Goal: Task Accomplishment & Management: Complete application form

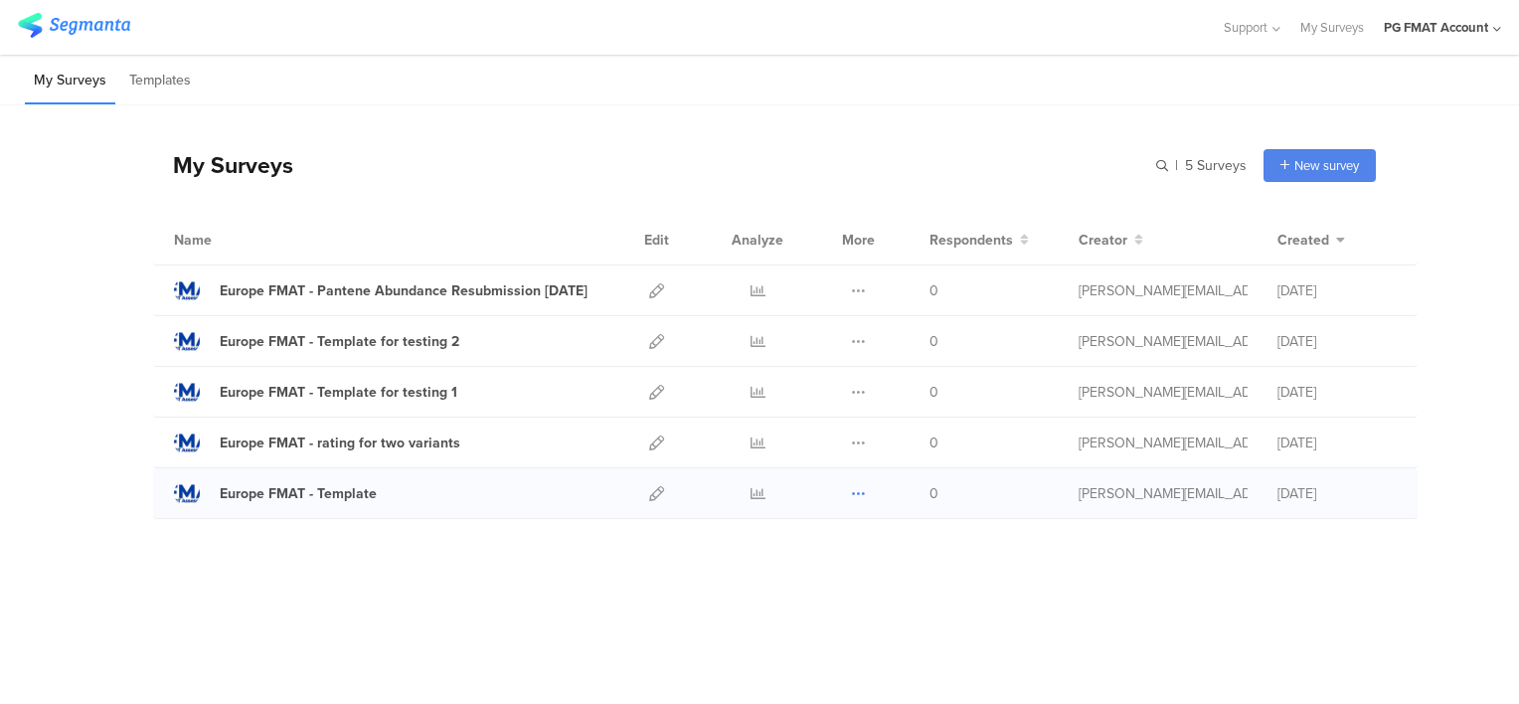
click at [863, 494] on icon at bounding box center [858, 493] width 15 height 15
click at [844, 539] on button "Duplicate" at bounding box center [818, 544] width 109 height 36
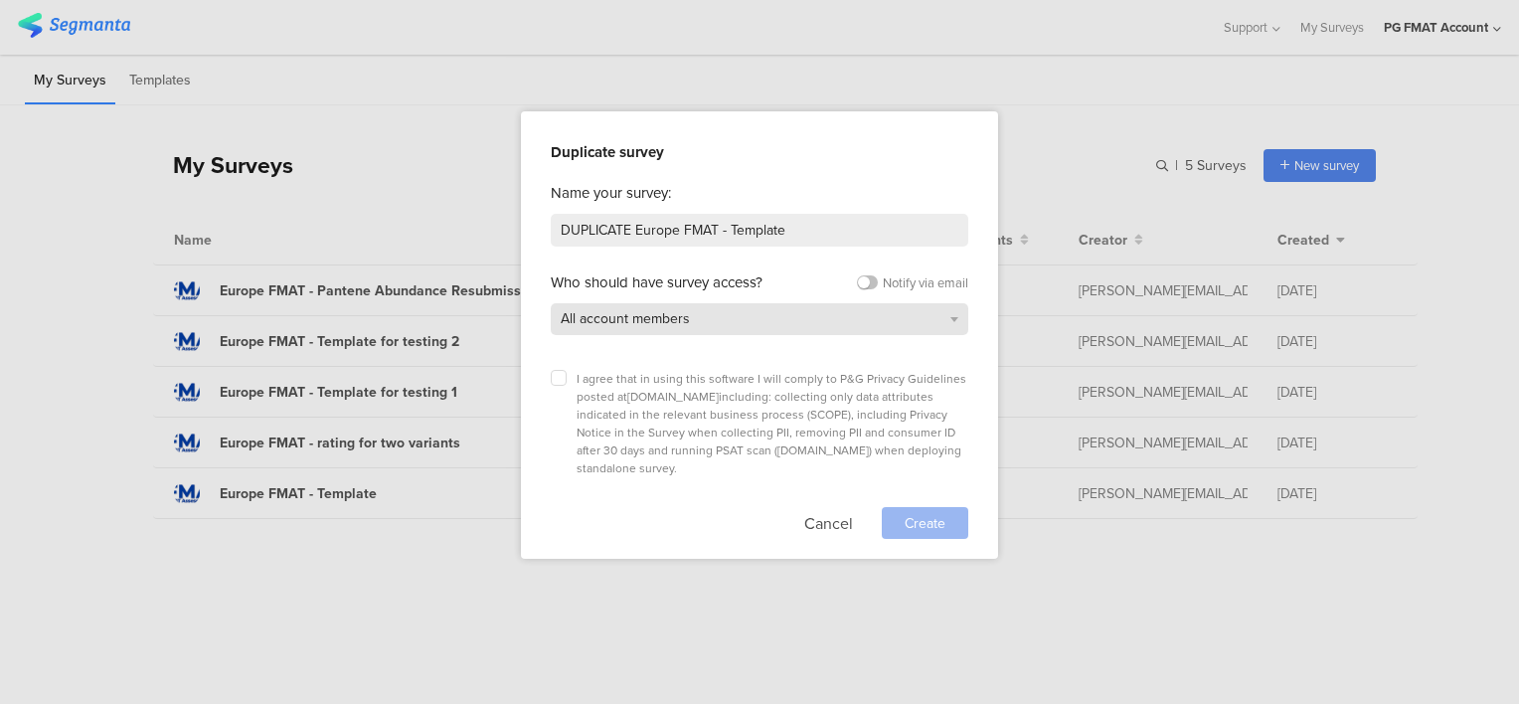
drag, startPoint x: 561, startPoint y: 381, endPoint x: 626, endPoint y: 326, distance: 85.4
click at [561, 380] on label at bounding box center [559, 378] width 16 height 16
click at [0, 0] on input "checkbox" at bounding box center [0, 0] width 0 height 0
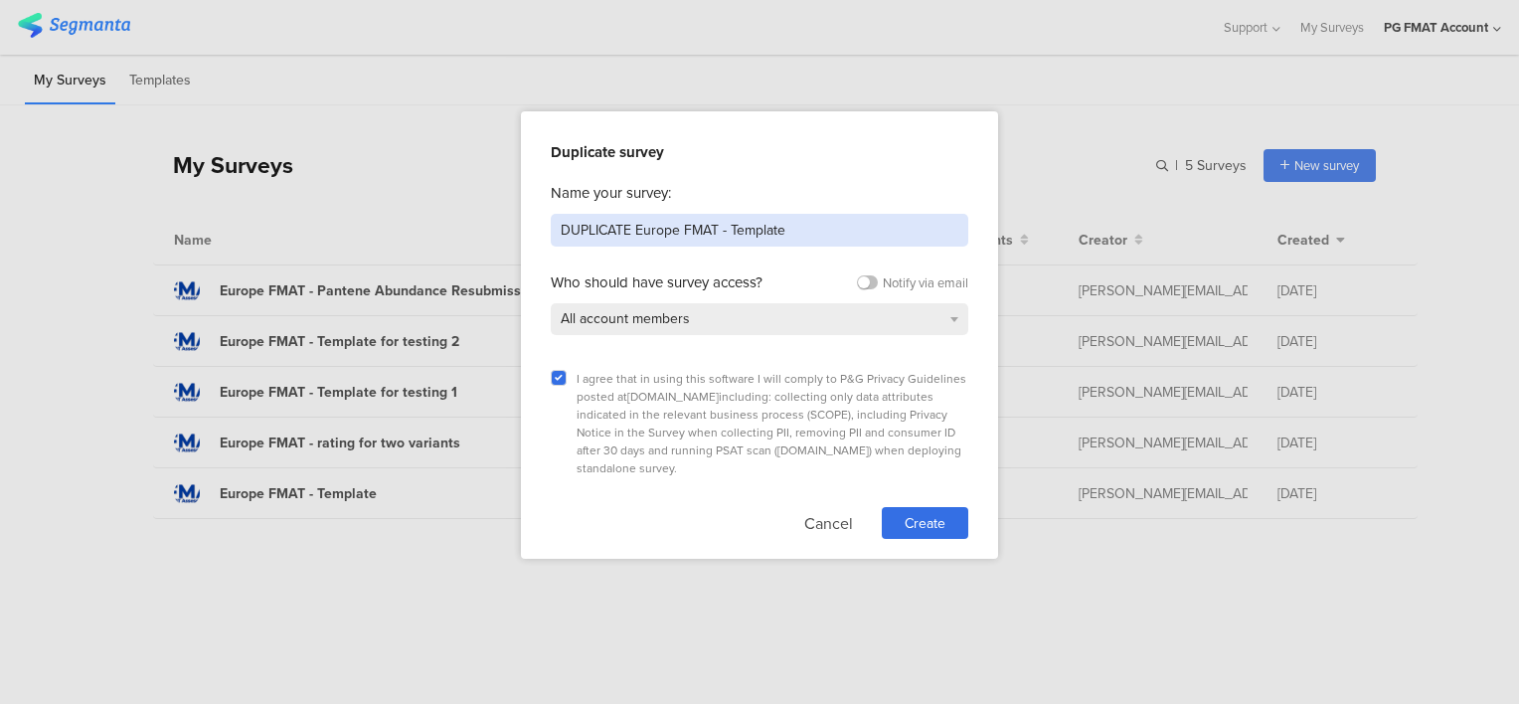
click at [628, 230] on input "DUPLICATE Europe FMAT - Template" at bounding box center [759, 230] width 417 height 33
click at [615, 230] on input "DUPLICATE Europe FMAT - Template" at bounding box center [759, 230] width 417 height 33
click at [614, 229] on input "DUPLICATE Europe FMAT - Template" at bounding box center [759, 230] width 417 height 33
drag, startPoint x: 714, startPoint y: 227, endPoint x: 657, endPoint y: 226, distance: 56.7
click at [657, 226] on input "Europe FMAT - Template" at bounding box center [759, 230] width 417 height 33
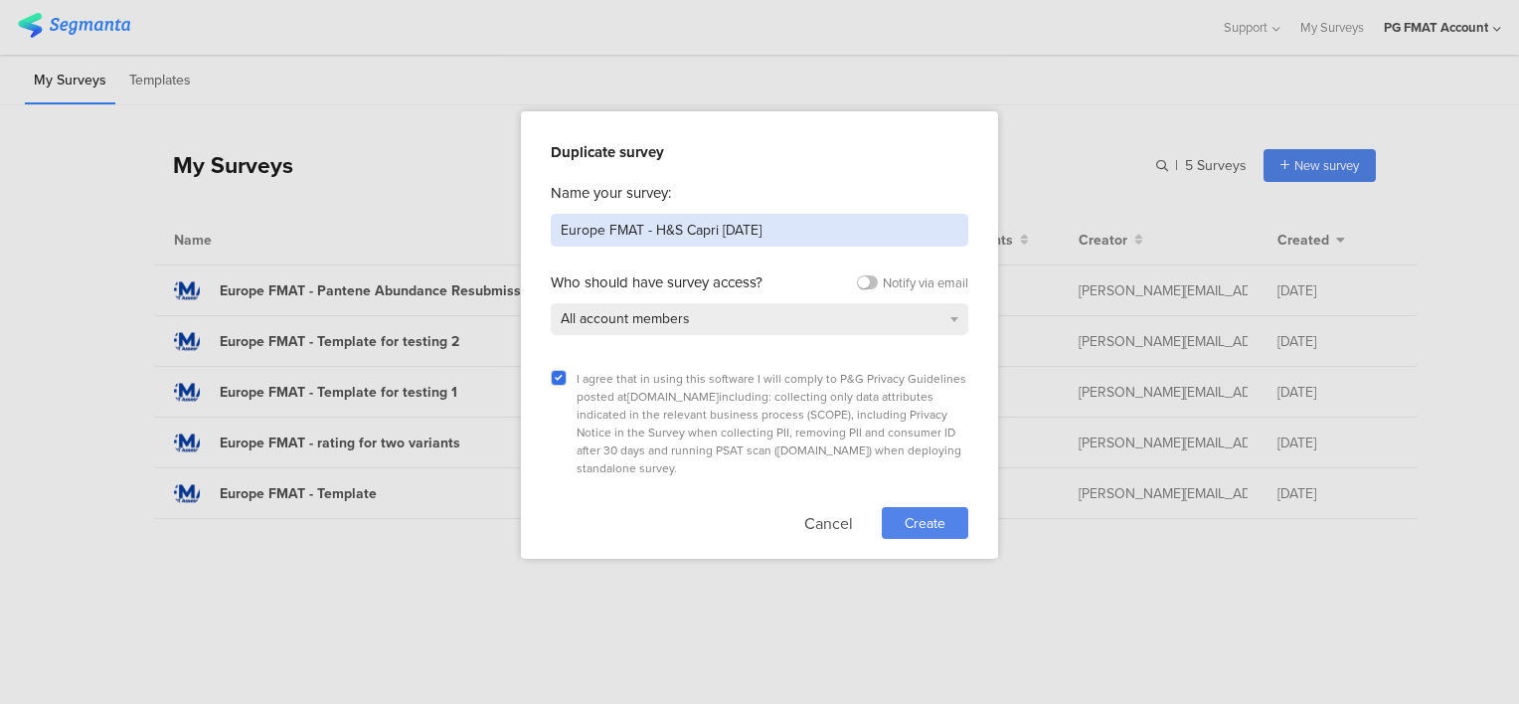
type input "Europe FMAT - H&S Capri Sept 2025"
click at [918, 513] on span "Create" at bounding box center [924, 523] width 41 height 21
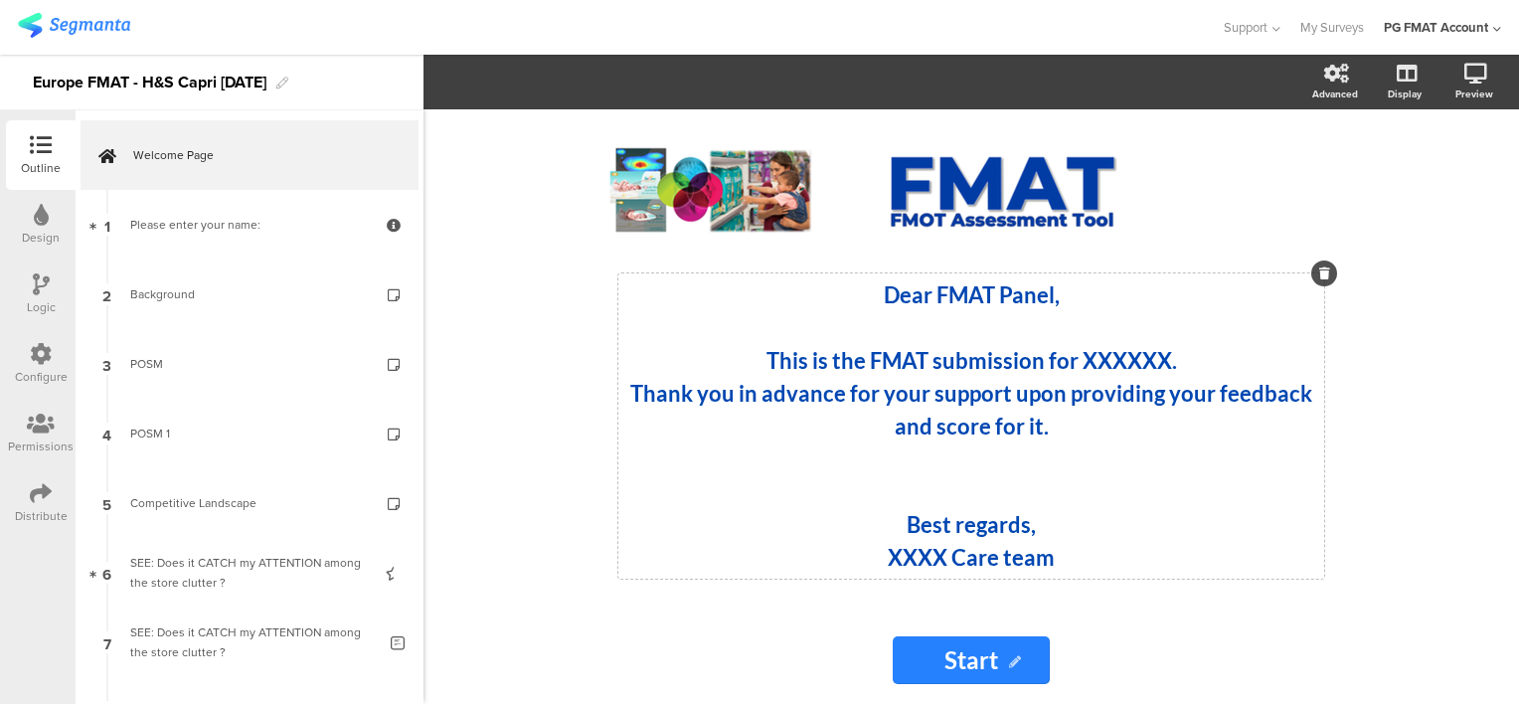
click at [1110, 364] on strong "This is the FMAT submission for XXXXXX." at bounding box center [971, 360] width 410 height 27
click at [898, 558] on strong "XXXX Care team" at bounding box center [971, 557] width 167 height 27
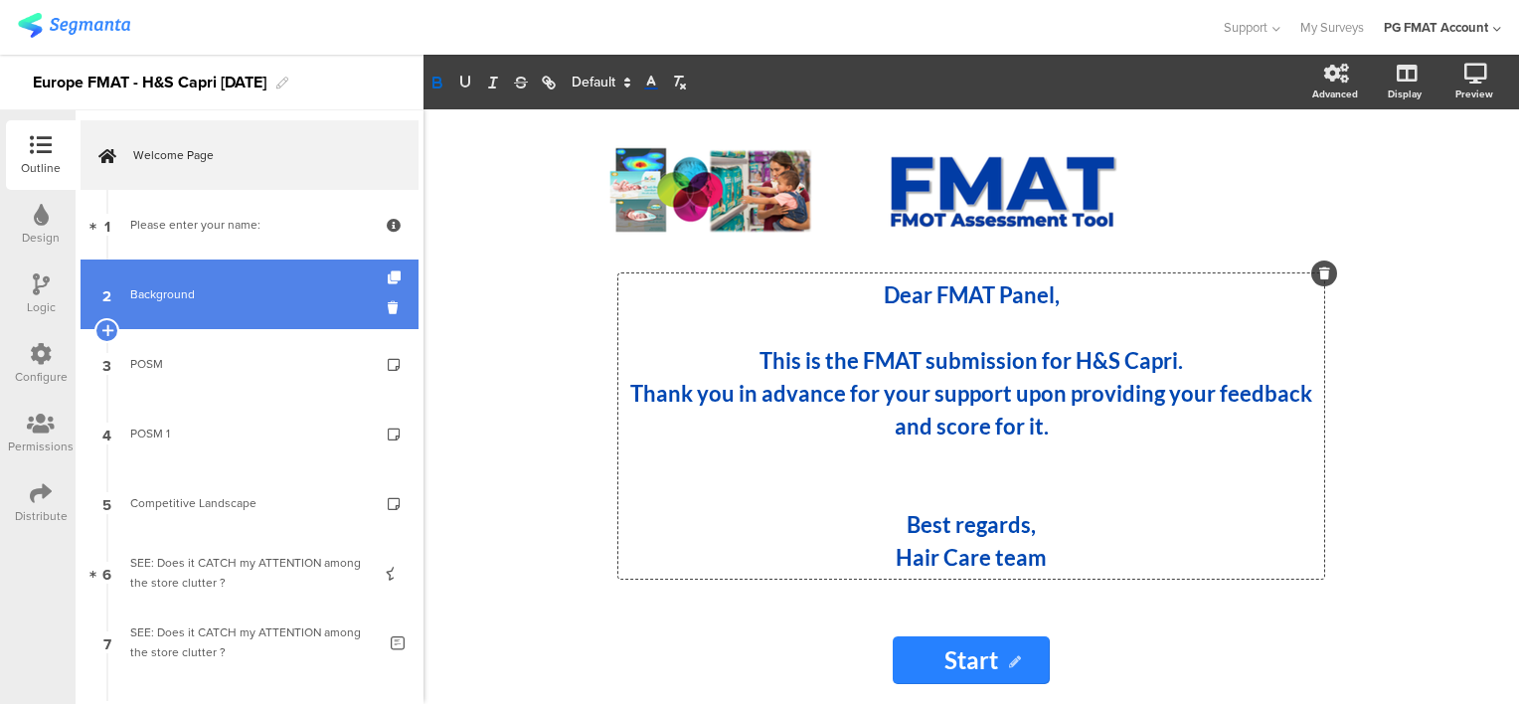
click at [156, 294] on div "Background" at bounding box center [249, 294] width 238 height 20
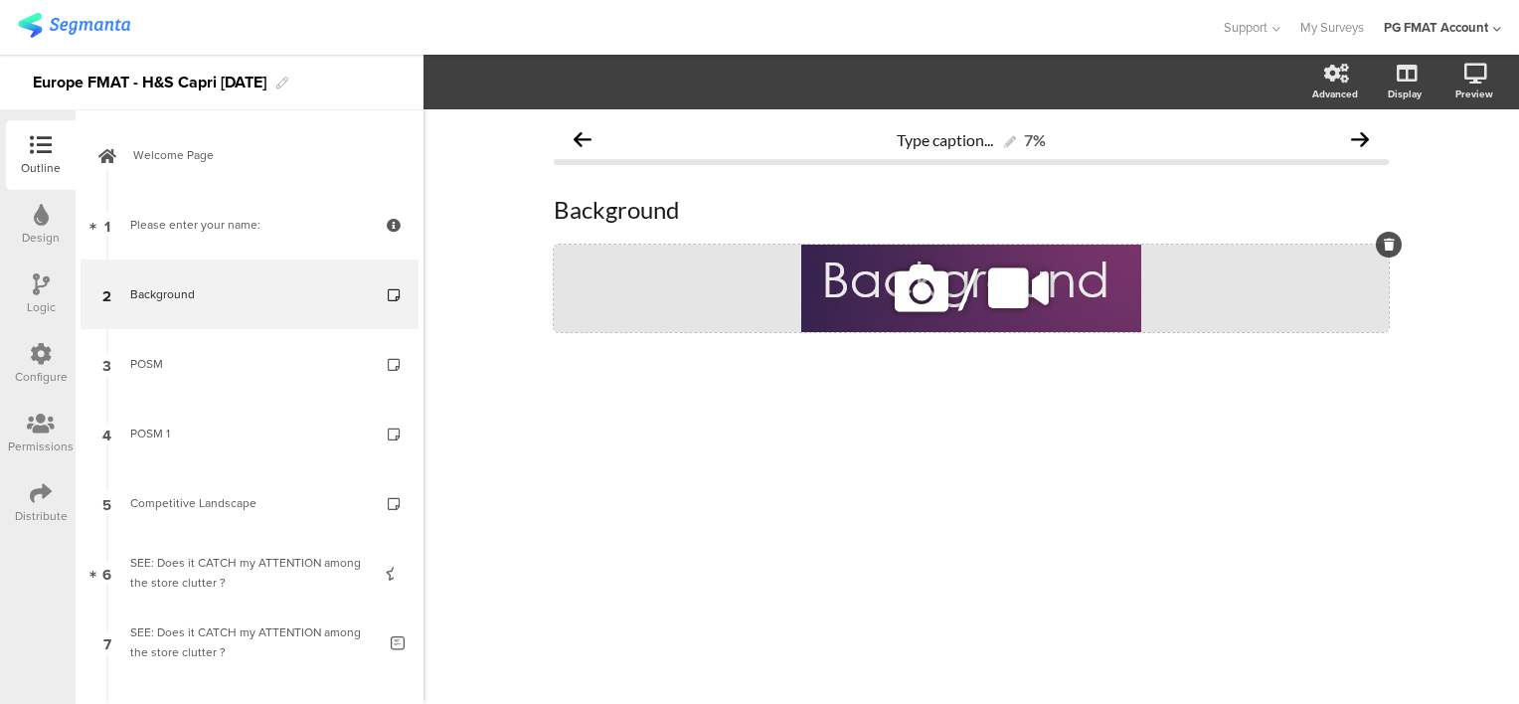
click at [926, 288] on icon at bounding box center [922, 288] width 68 height 68
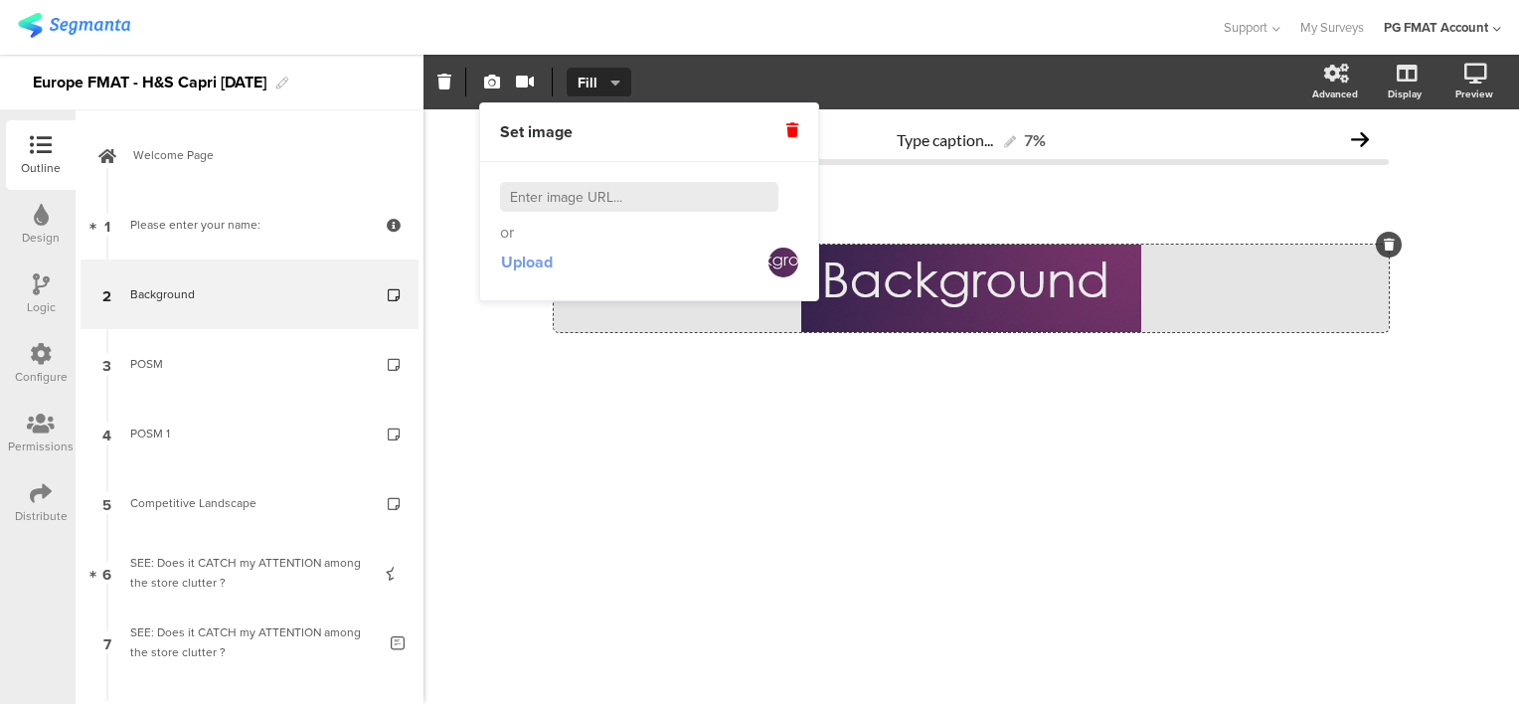
click at [529, 260] on span "Upload" at bounding box center [527, 261] width 52 height 23
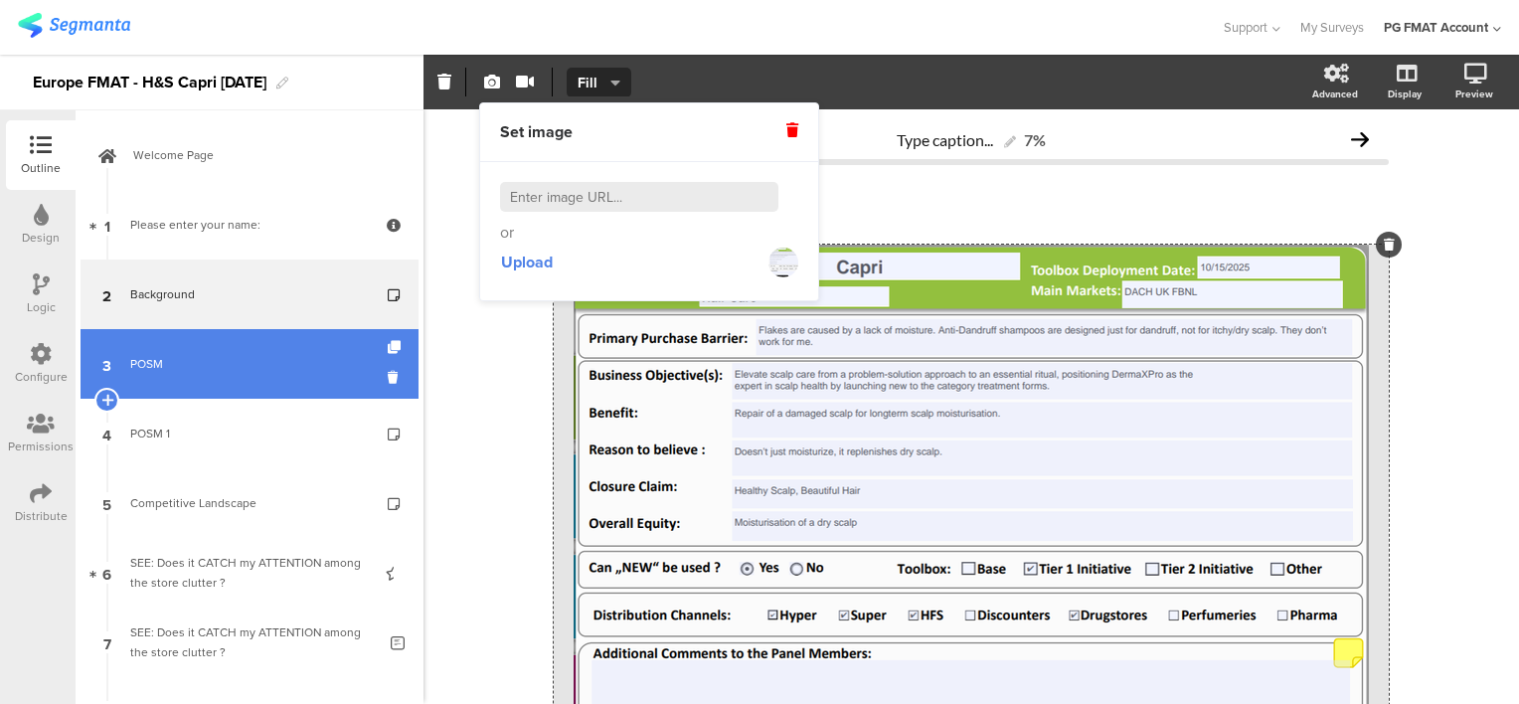
click at [151, 365] on div "POSM" at bounding box center [249, 364] width 238 height 20
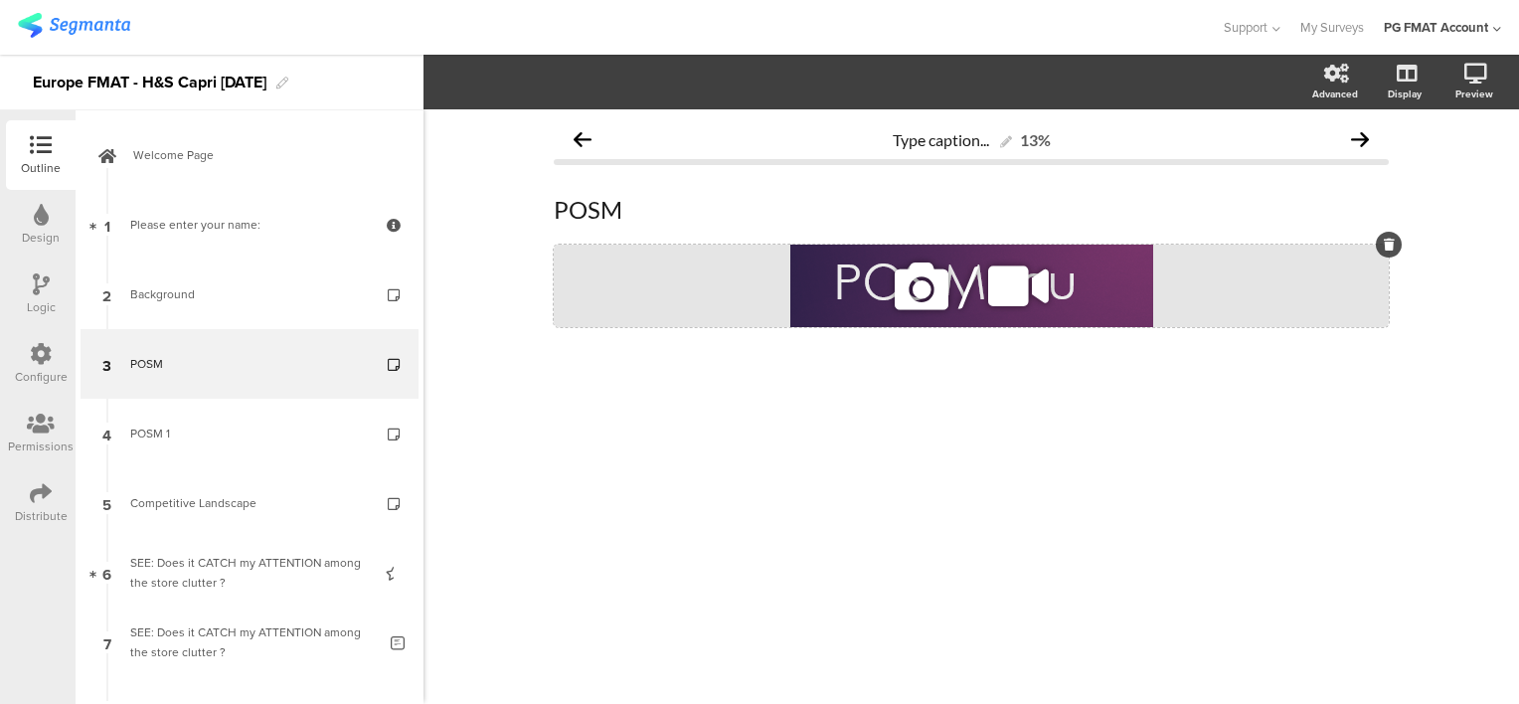
click at [906, 296] on icon at bounding box center [922, 286] width 68 height 68
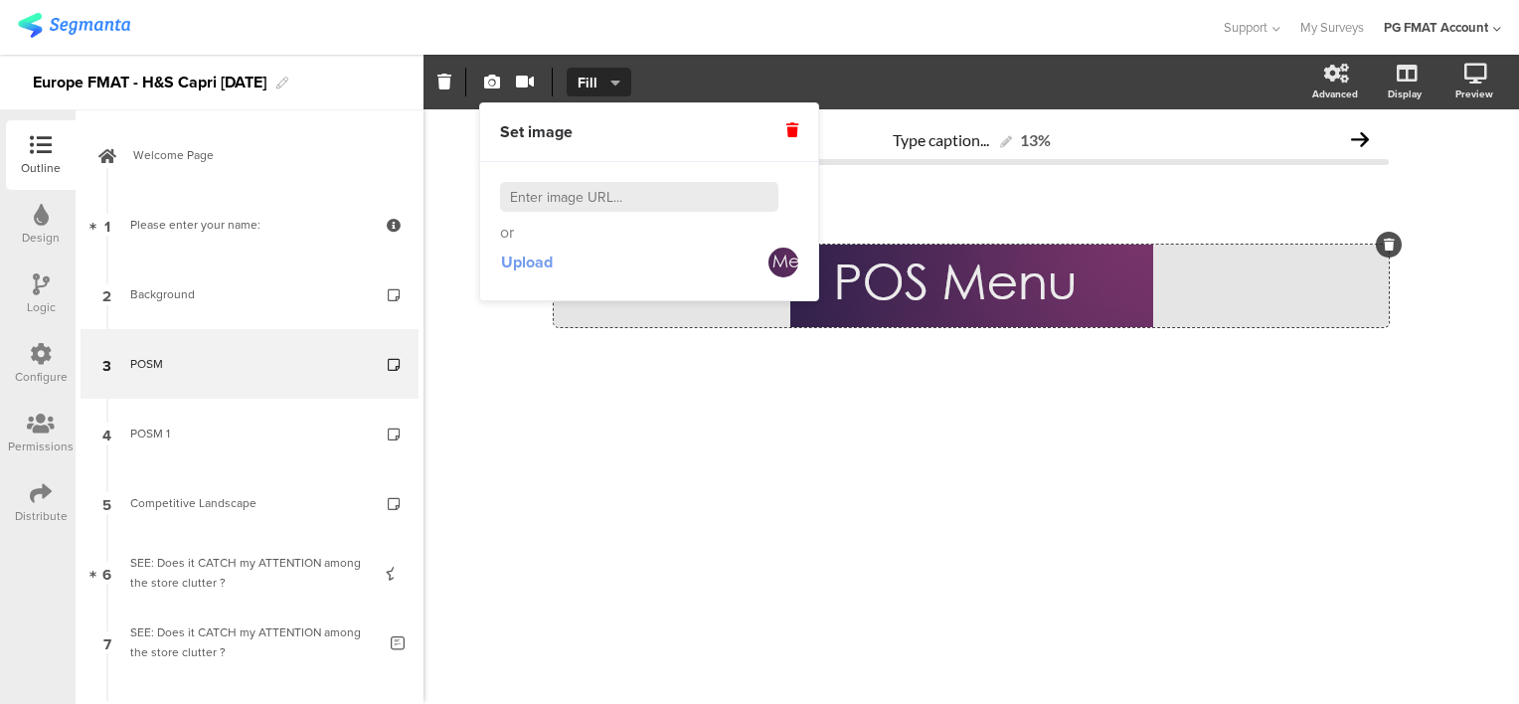
click at [524, 266] on span "Upload" at bounding box center [527, 261] width 52 height 23
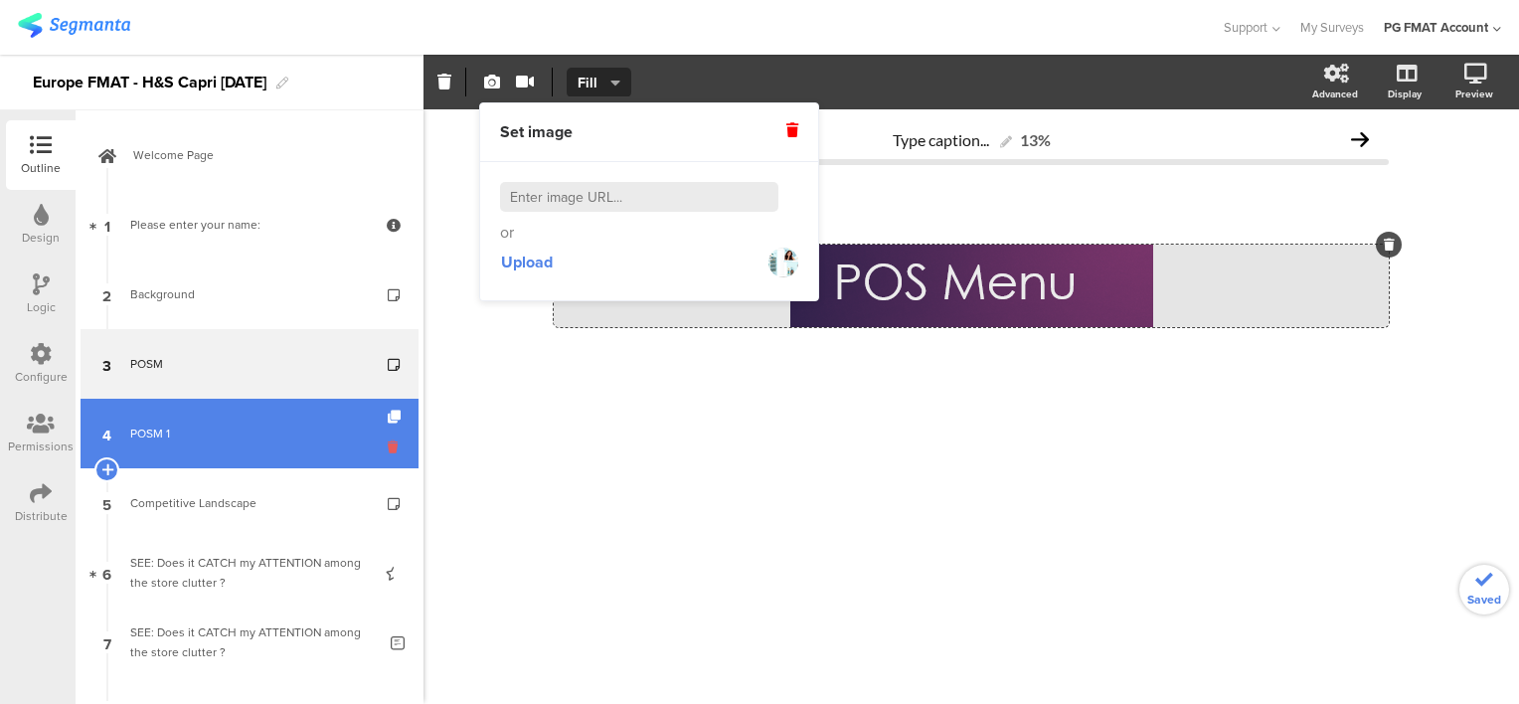
click at [388, 446] on icon at bounding box center [396, 446] width 17 height 19
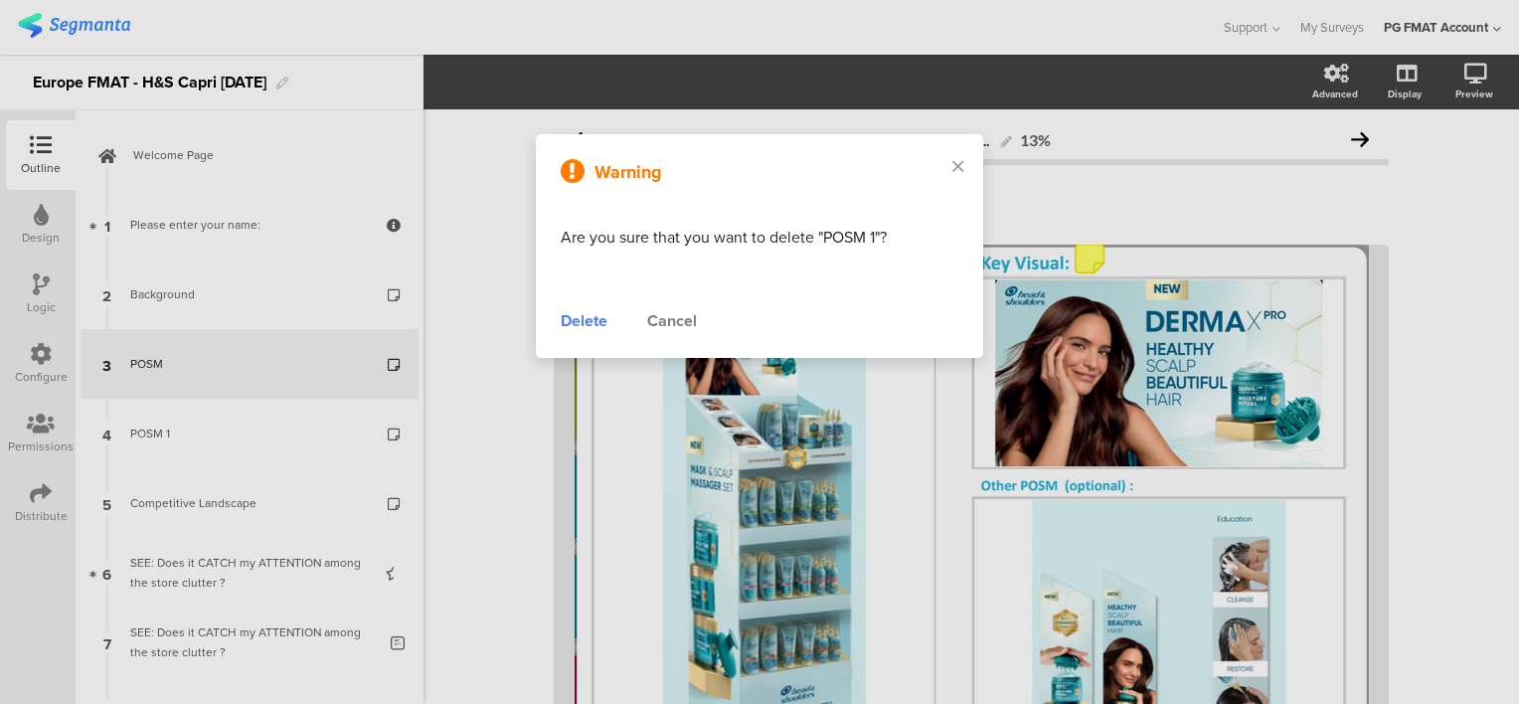
click at [571, 322] on div "Delete" at bounding box center [584, 321] width 47 height 24
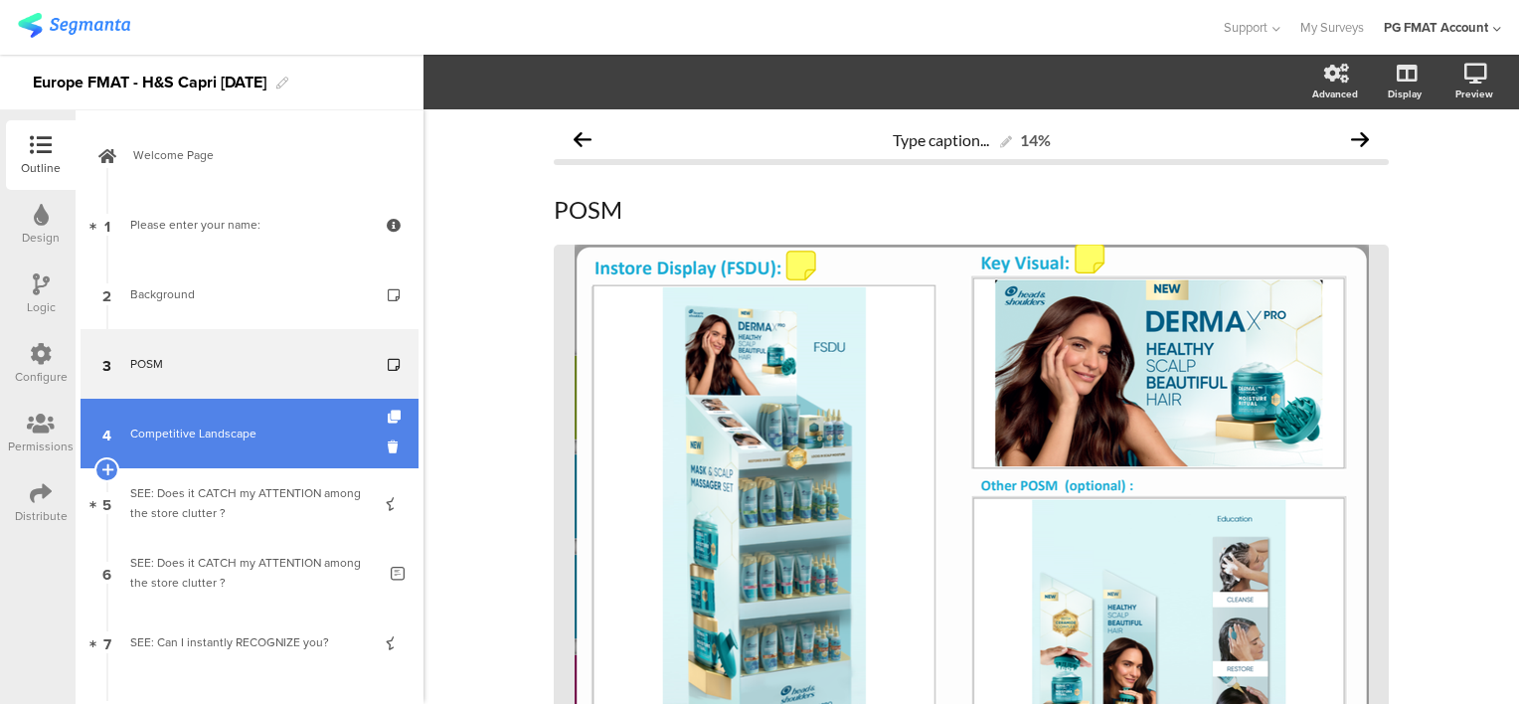
click at [231, 440] on div "Competitive Landscape" at bounding box center [249, 433] width 238 height 20
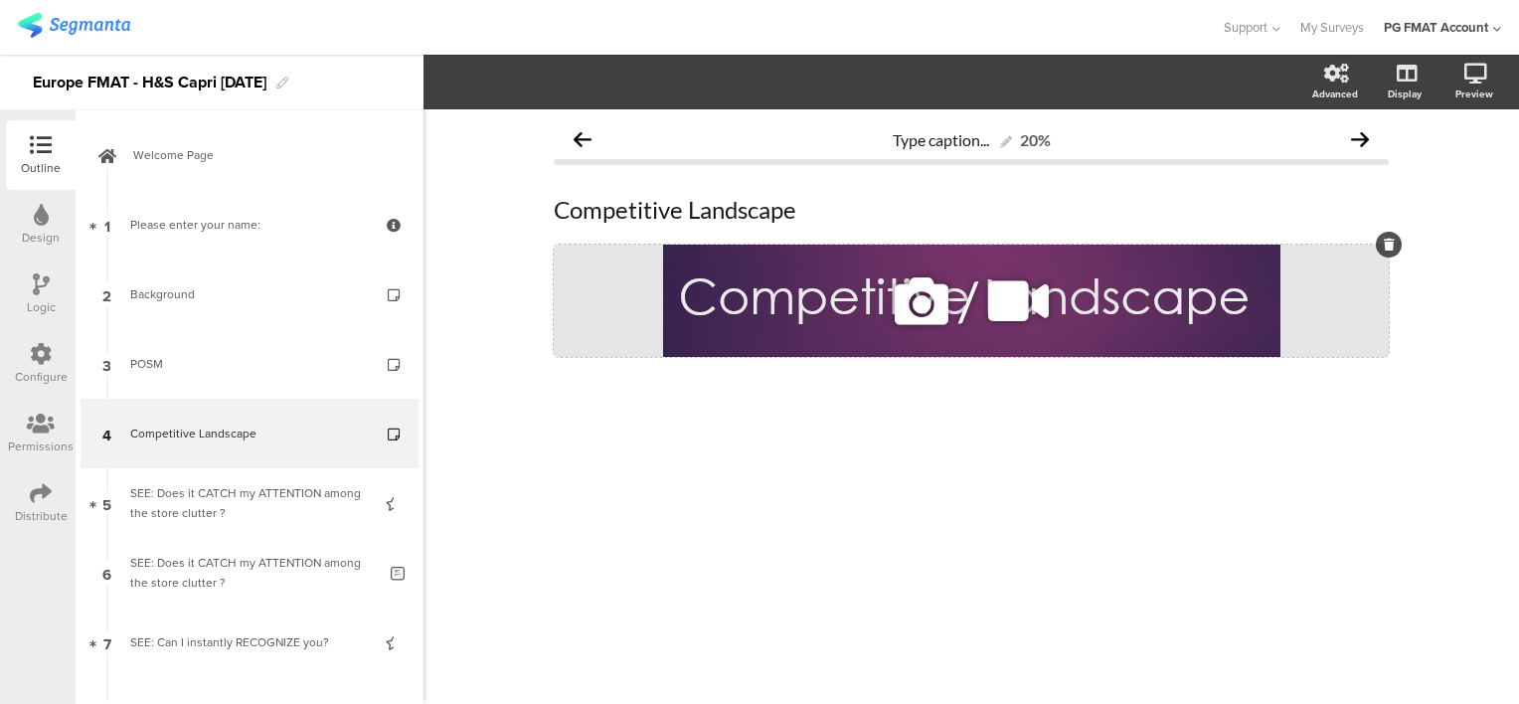
click at [910, 312] on icon at bounding box center [922, 301] width 68 height 68
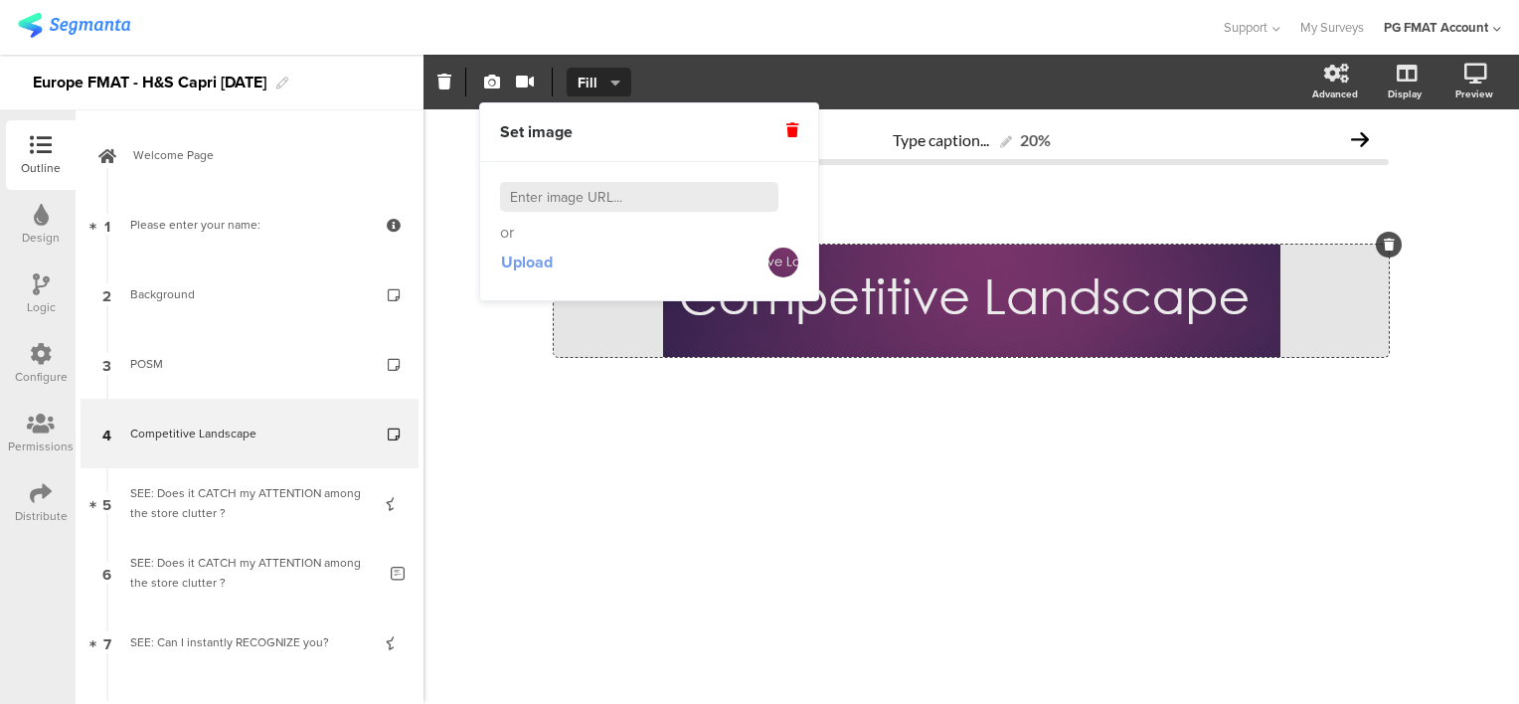
click at [531, 261] on span "Upload" at bounding box center [527, 261] width 52 height 23
click at [548, 262] on span "Upload" at bounding box center [527, 261] width 52 height 23
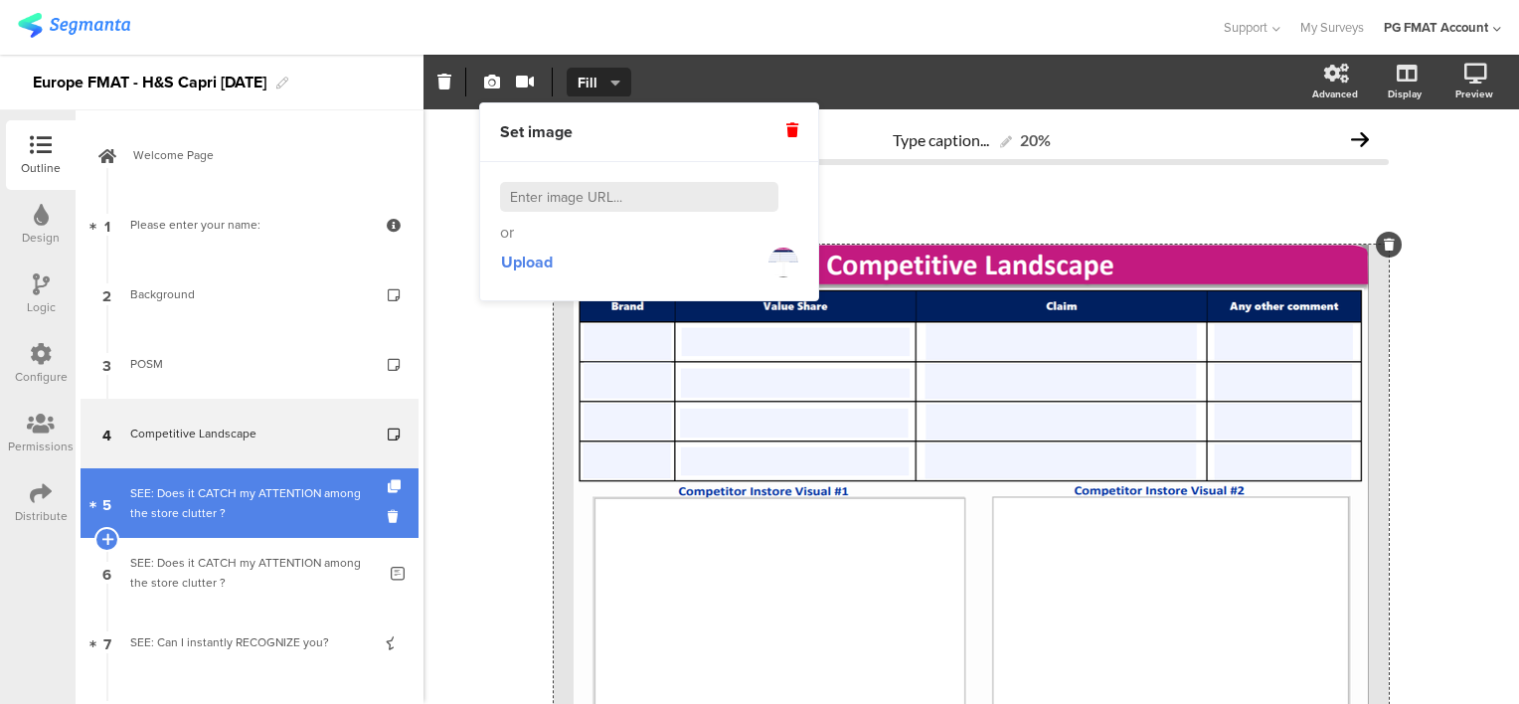
click at [242, 506] on div "SEE: Does it CATCH my ATTENTION among the store clutter ?" at bounding box center [249, 503] width 238 height 40
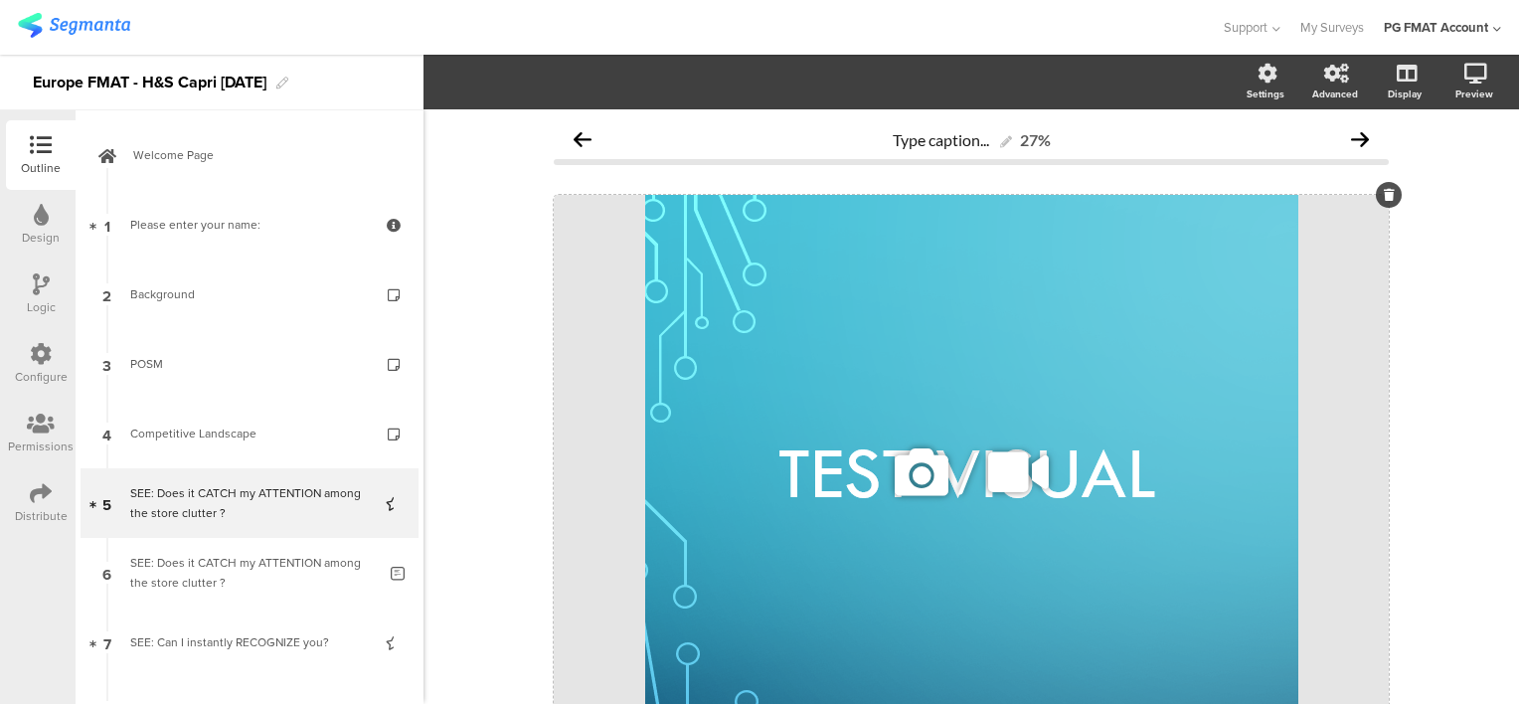
click at [905, 469] on icon at bounding box center [922, 472] width 68 height 68
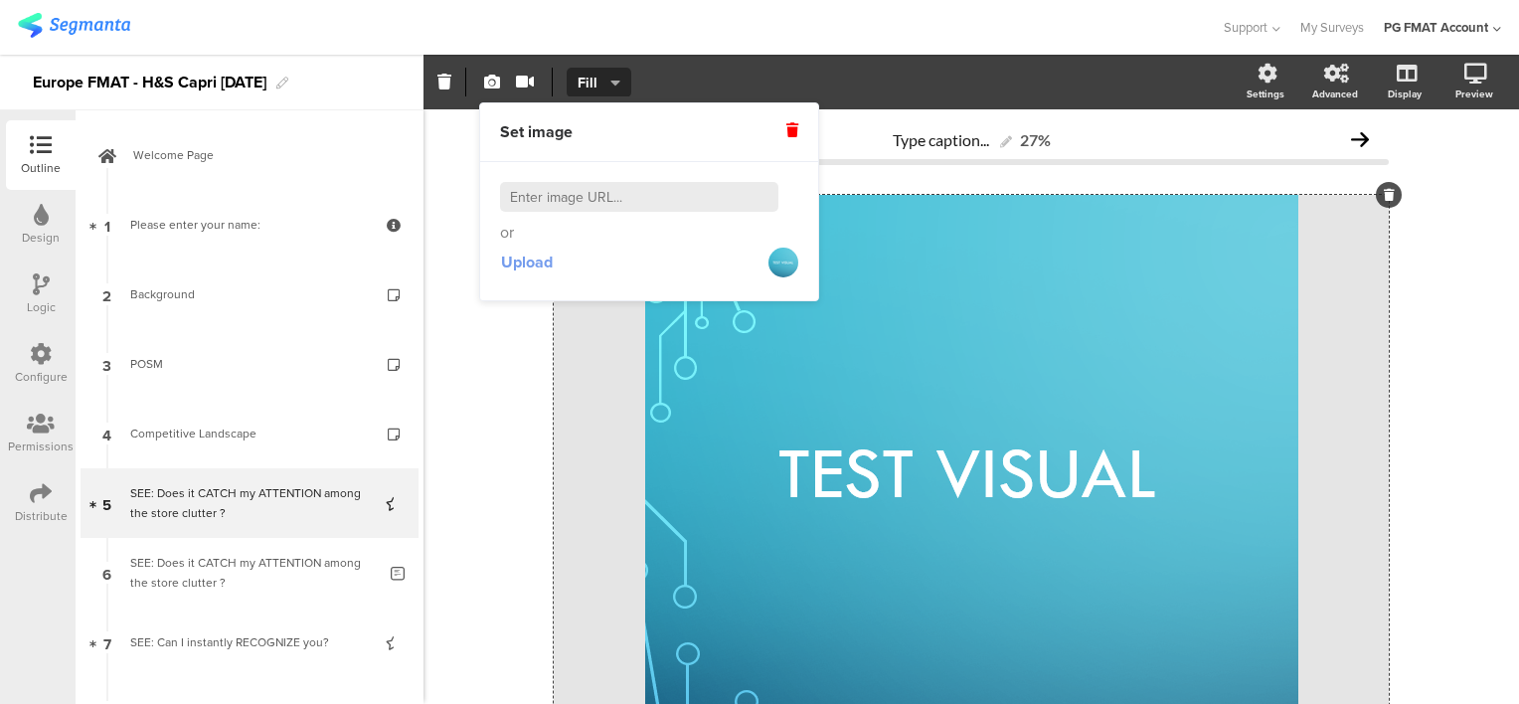
click at [539, 261] on span "Upload" at bounding box center [527, 261] width 52 height 23
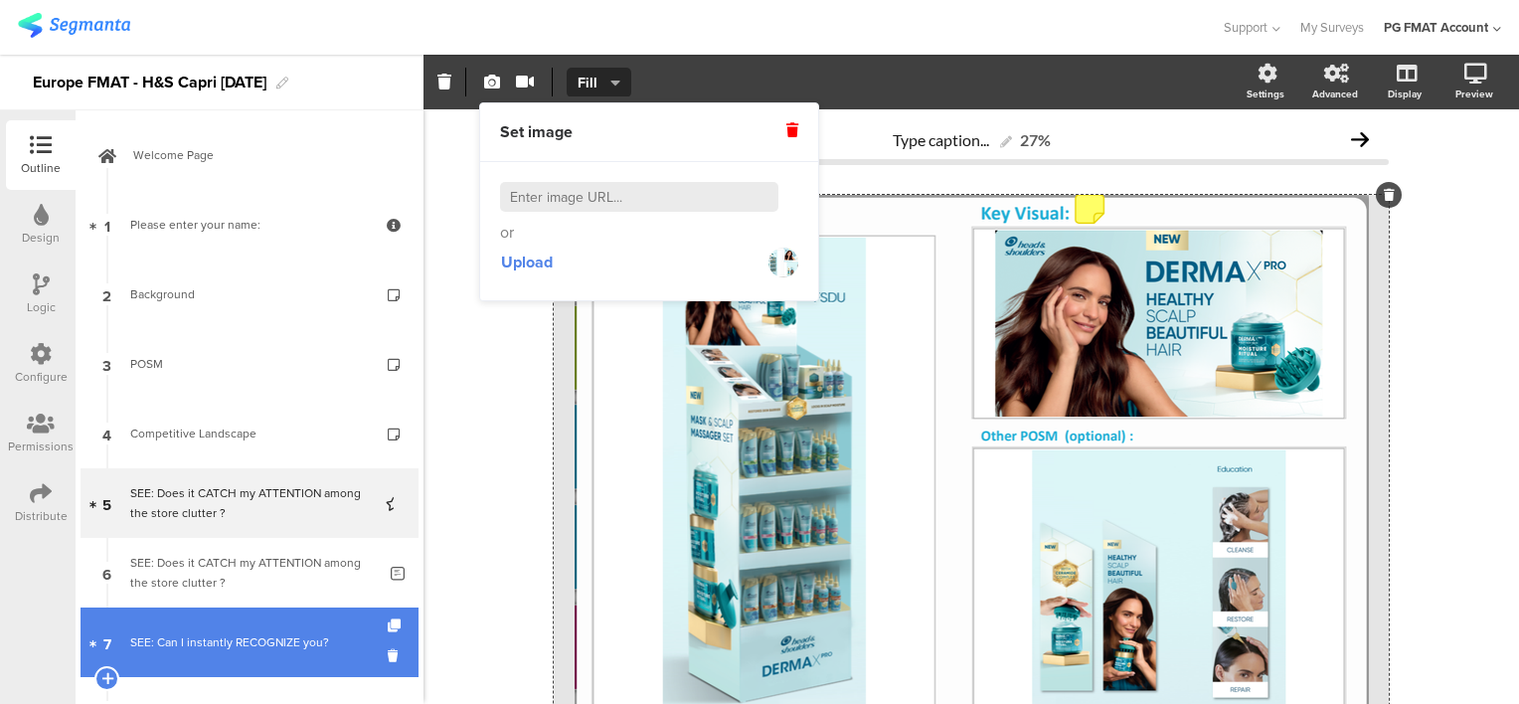
click at [241, 632] on div "SEE: Can I instantly RECOGNIZE you?" at bounding box center [249, 642] width 238 height 20
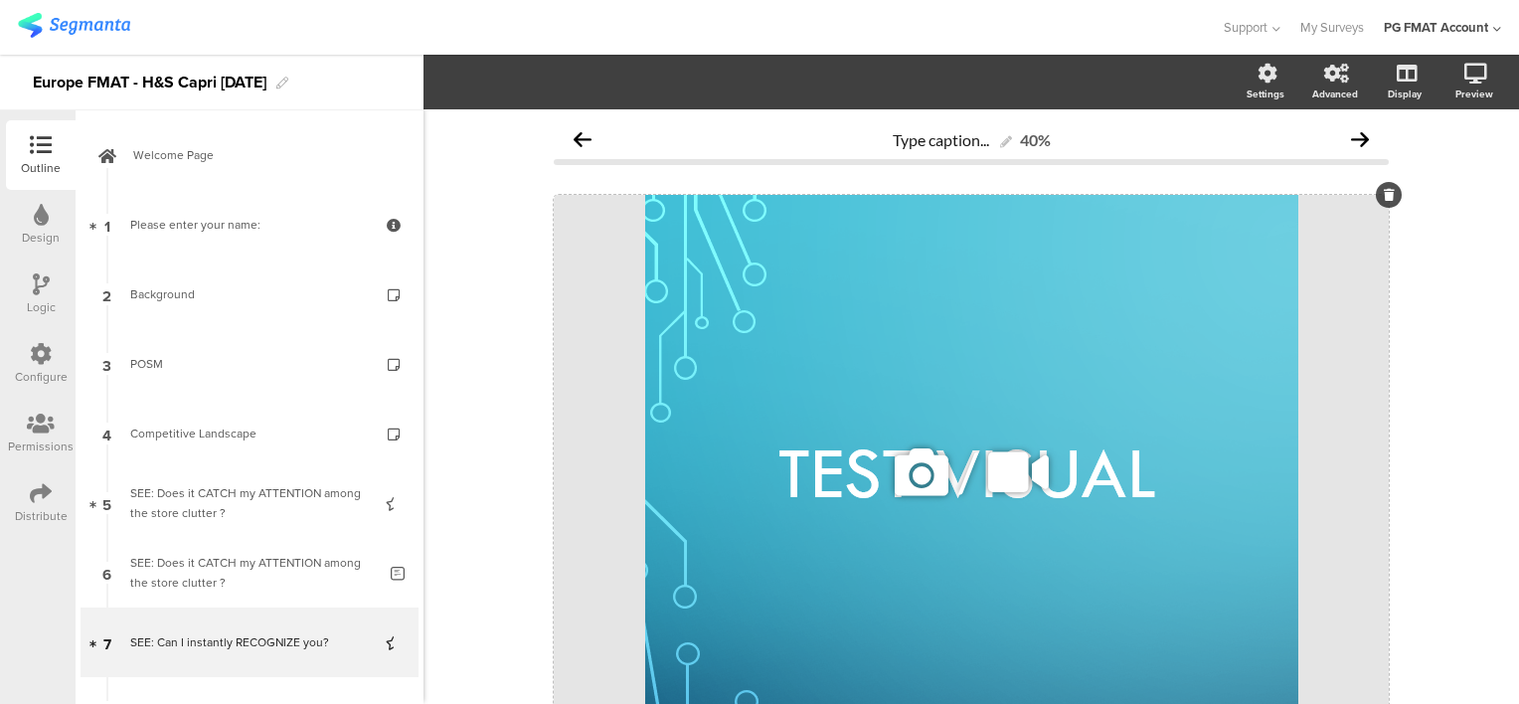
click at [914, 481] on icon at bounding box center [922, 472] width 68 height 68
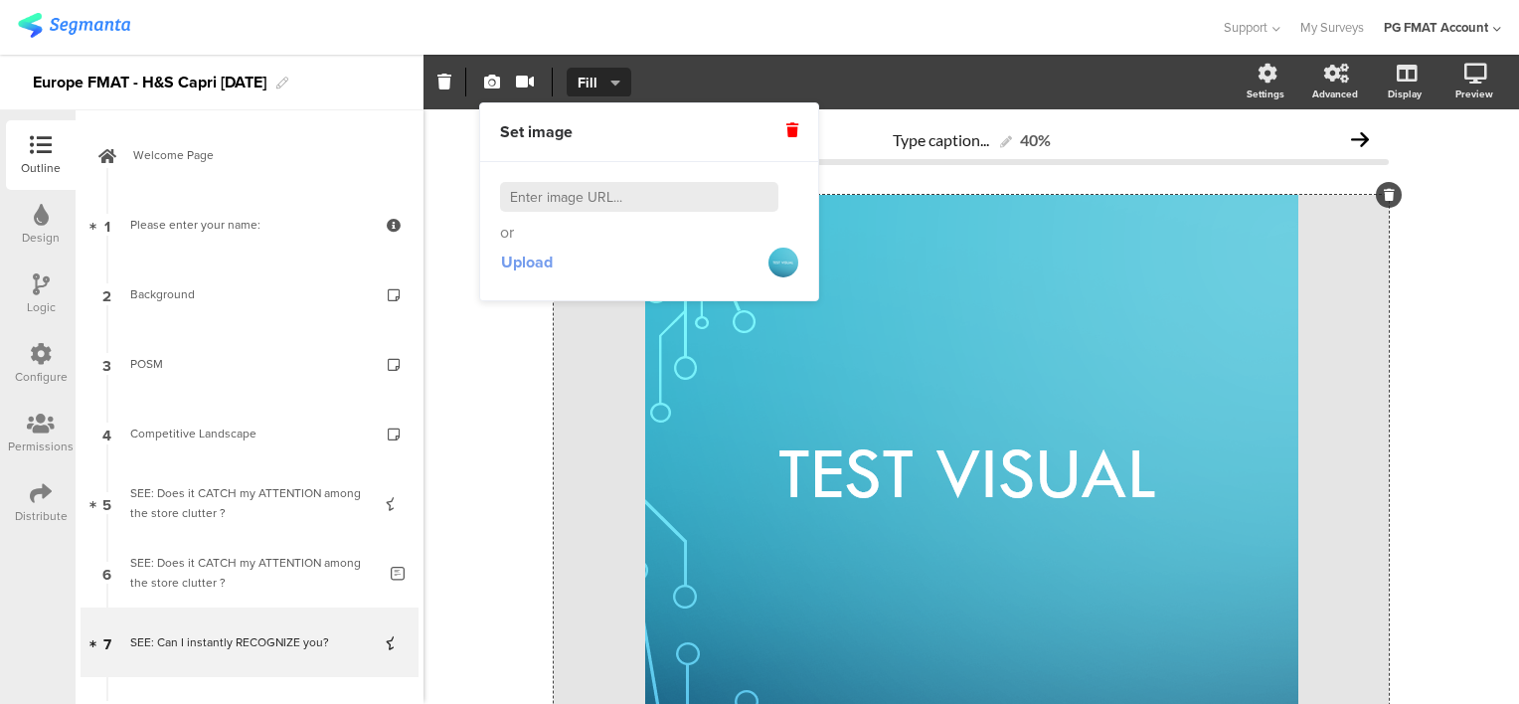
click at [540, 262] on span "Upload" at bounding box center [527, 261] width 52 height 23
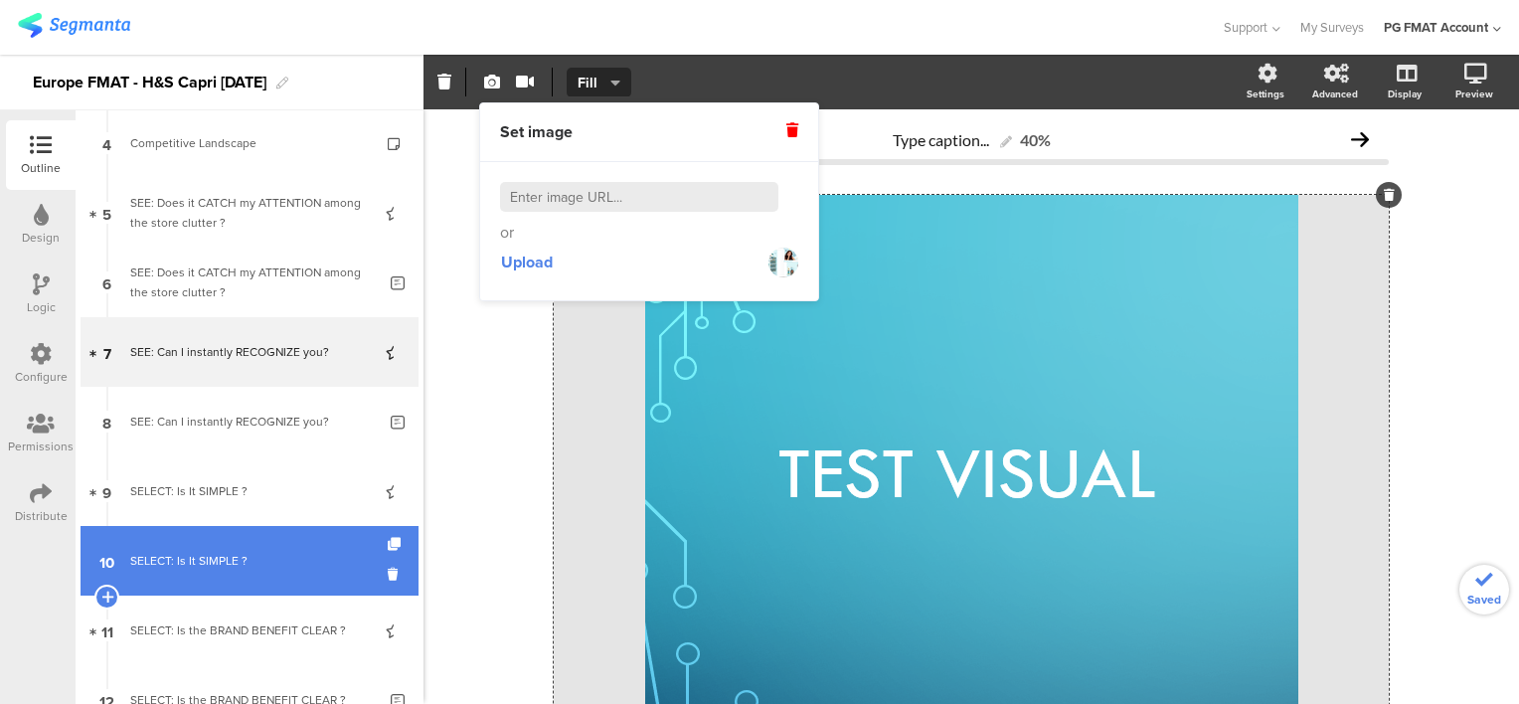
scroll to position [298, 0]
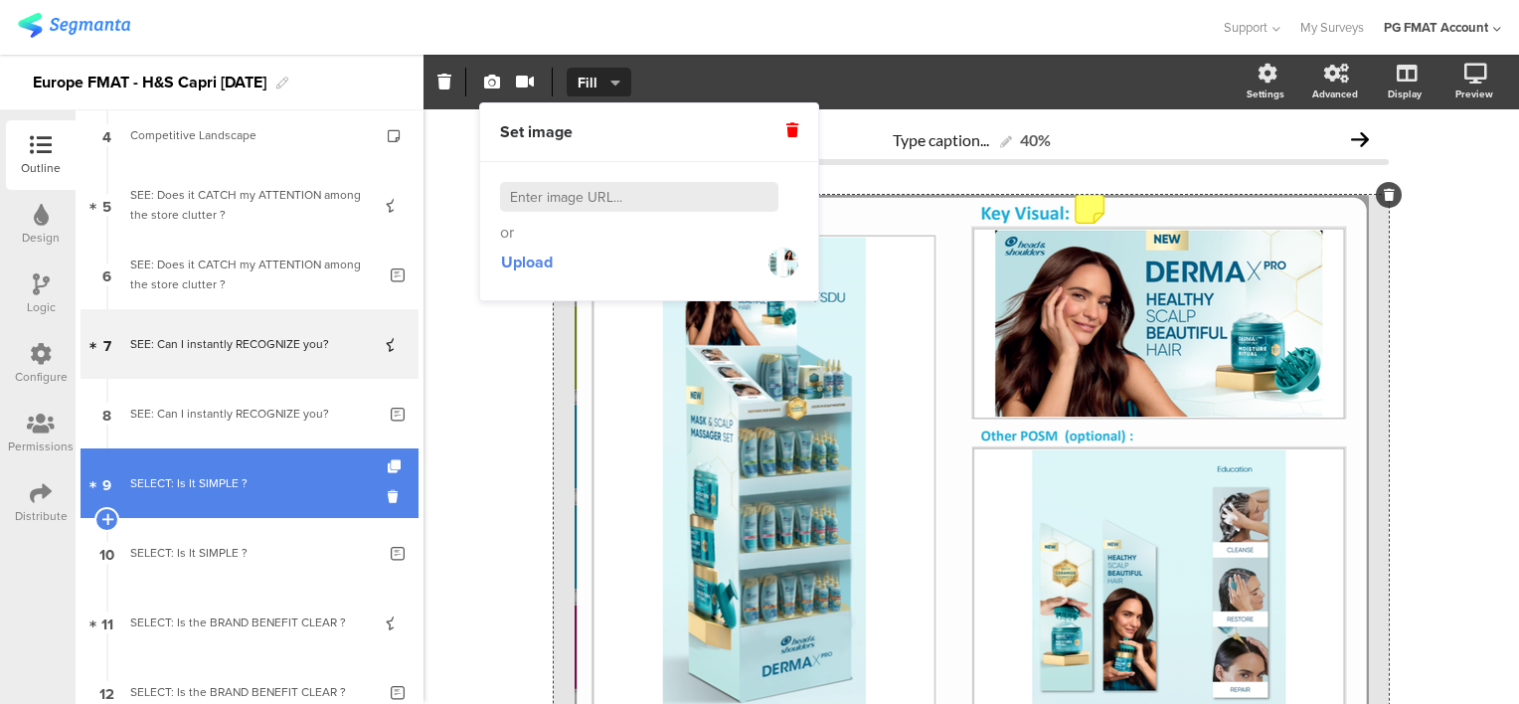
click at [208, 487] on div "SELECT: Is It SIMPLE ?" at bounding box center [249, 483] width 238 height 20
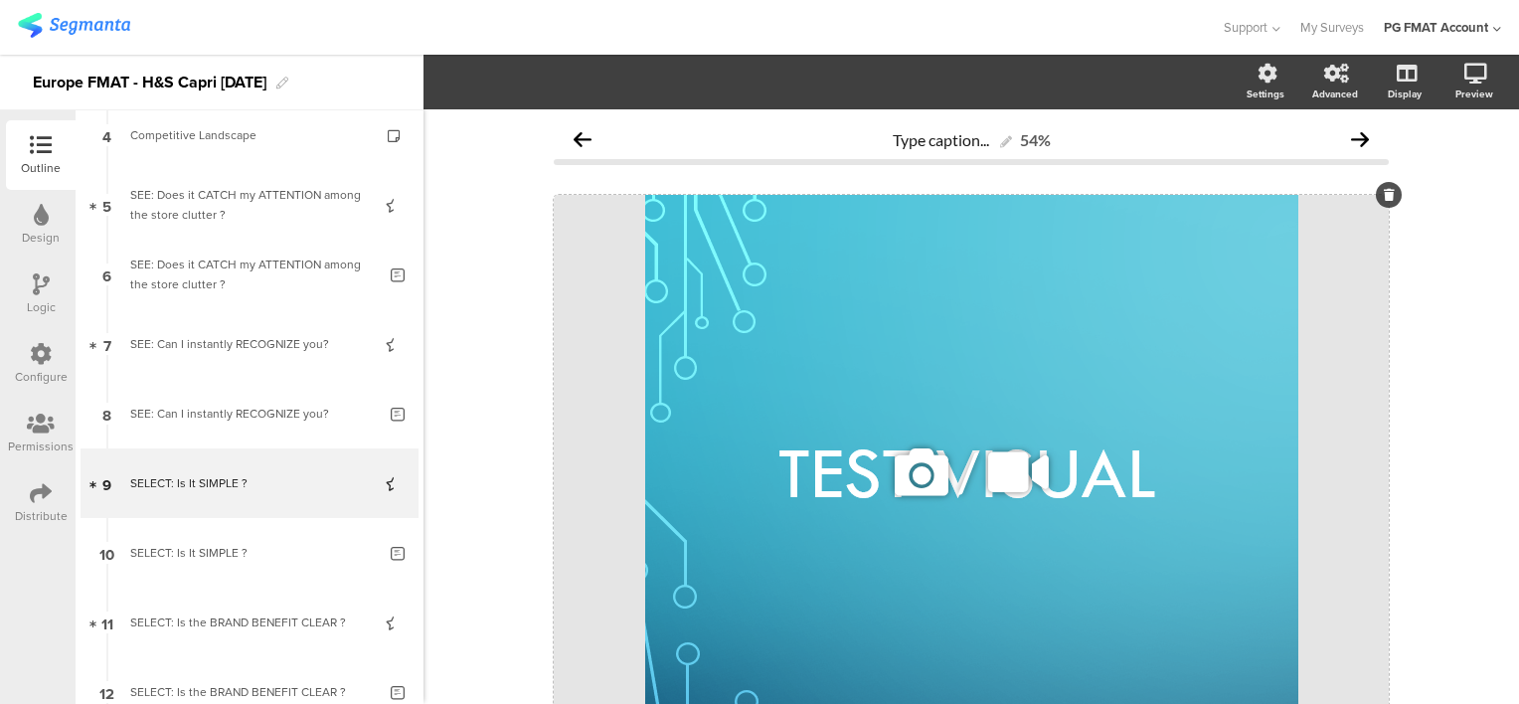
click at [905, 481] on icon at bounding box center [922, 472] width 68 height 68
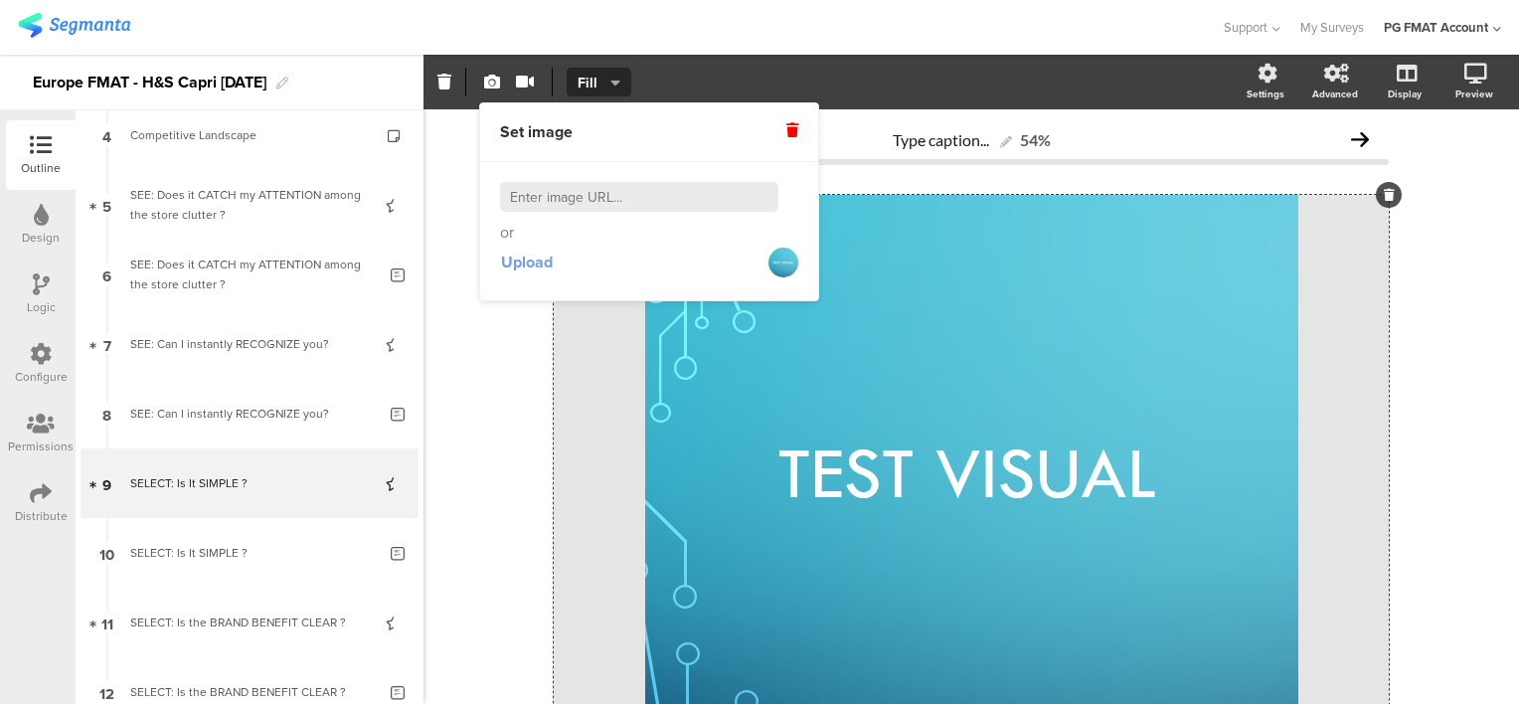
click at [515, 256] on span "Upload" at bounding box center [527, 261] width 52 height 23
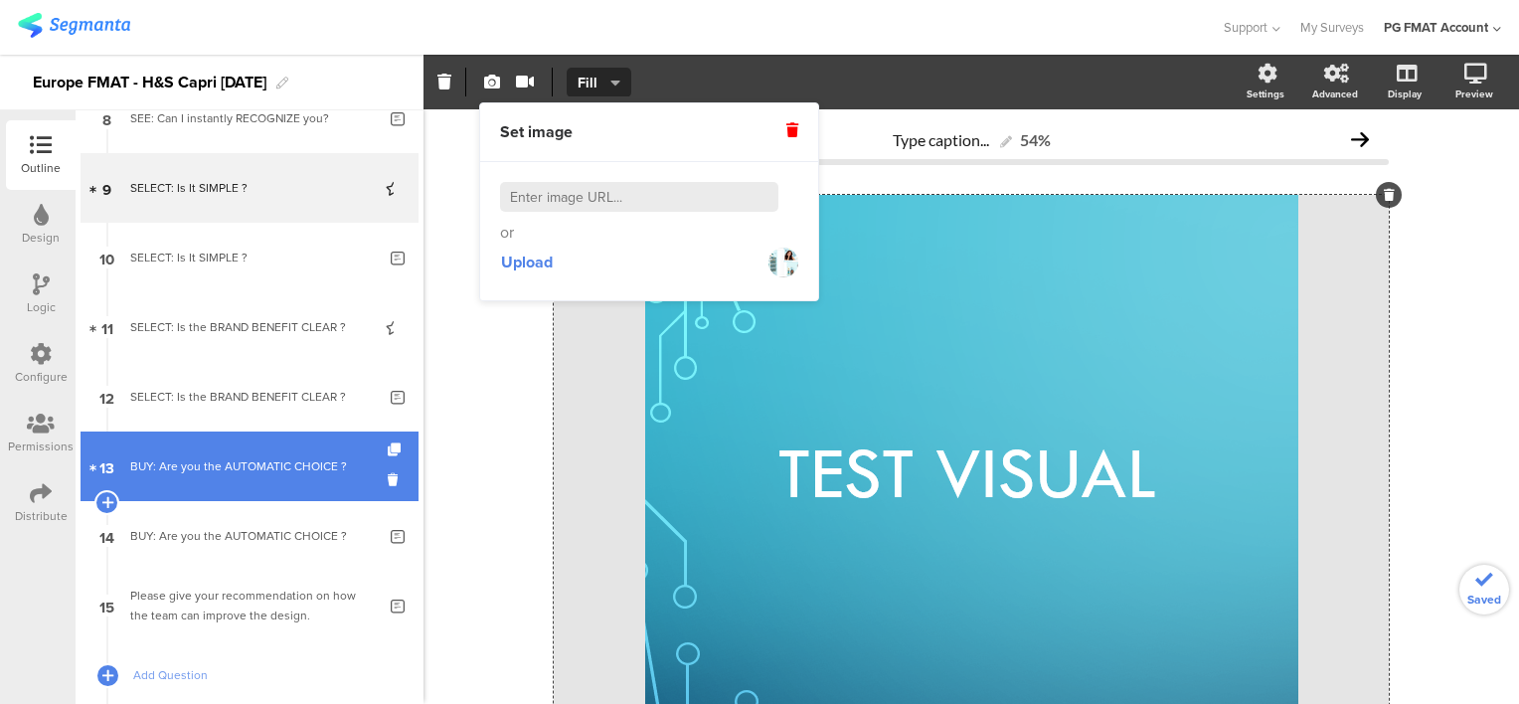
scroll to position [596, 0]
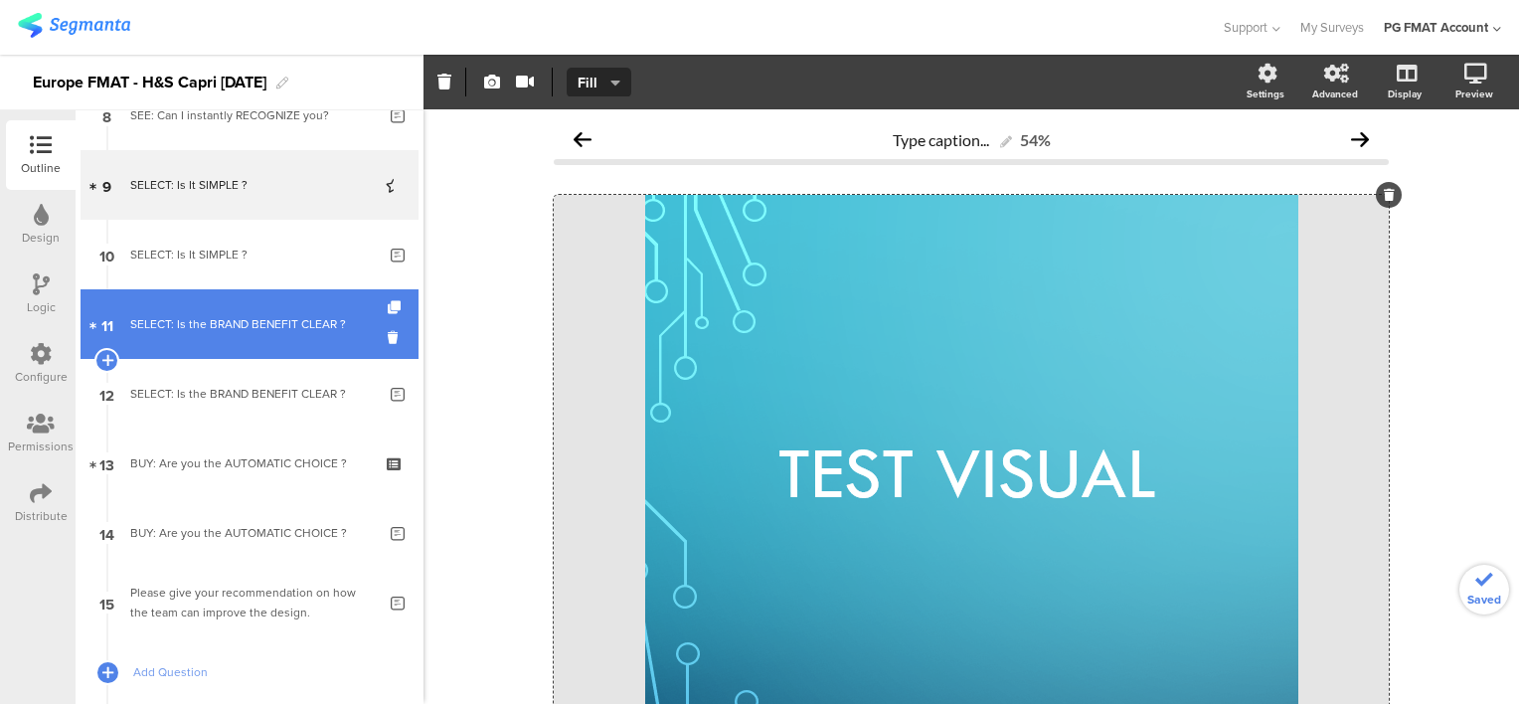
click at [286, 315] on div "SELECT: Is the BRAND BENEFIT CLEAR ?" at bounding box center [249, 324] width 238 height 20
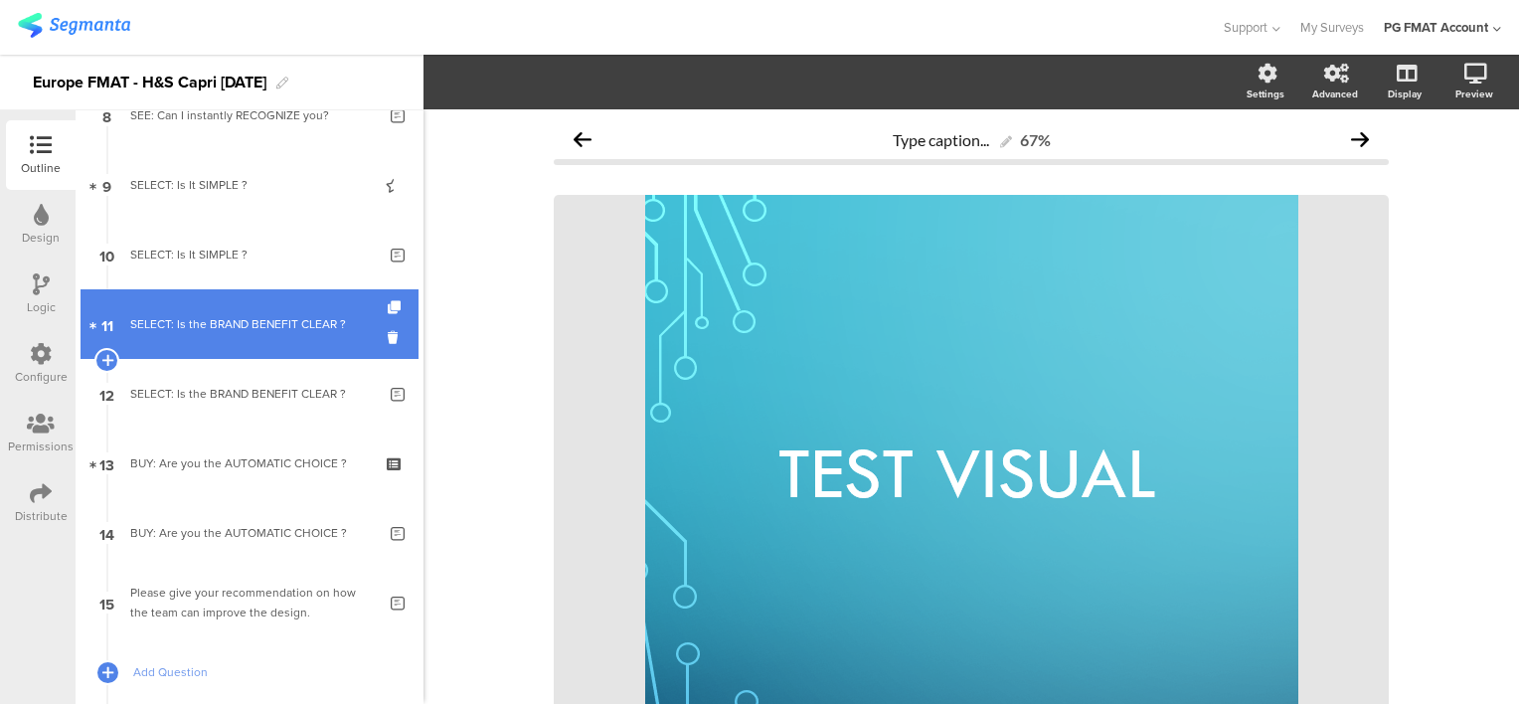
click at [286, 315] on div "SELECT: Is the BRAND BENEFIT CLEAR ?" at bounding box center [249, 324] width 238 height 20
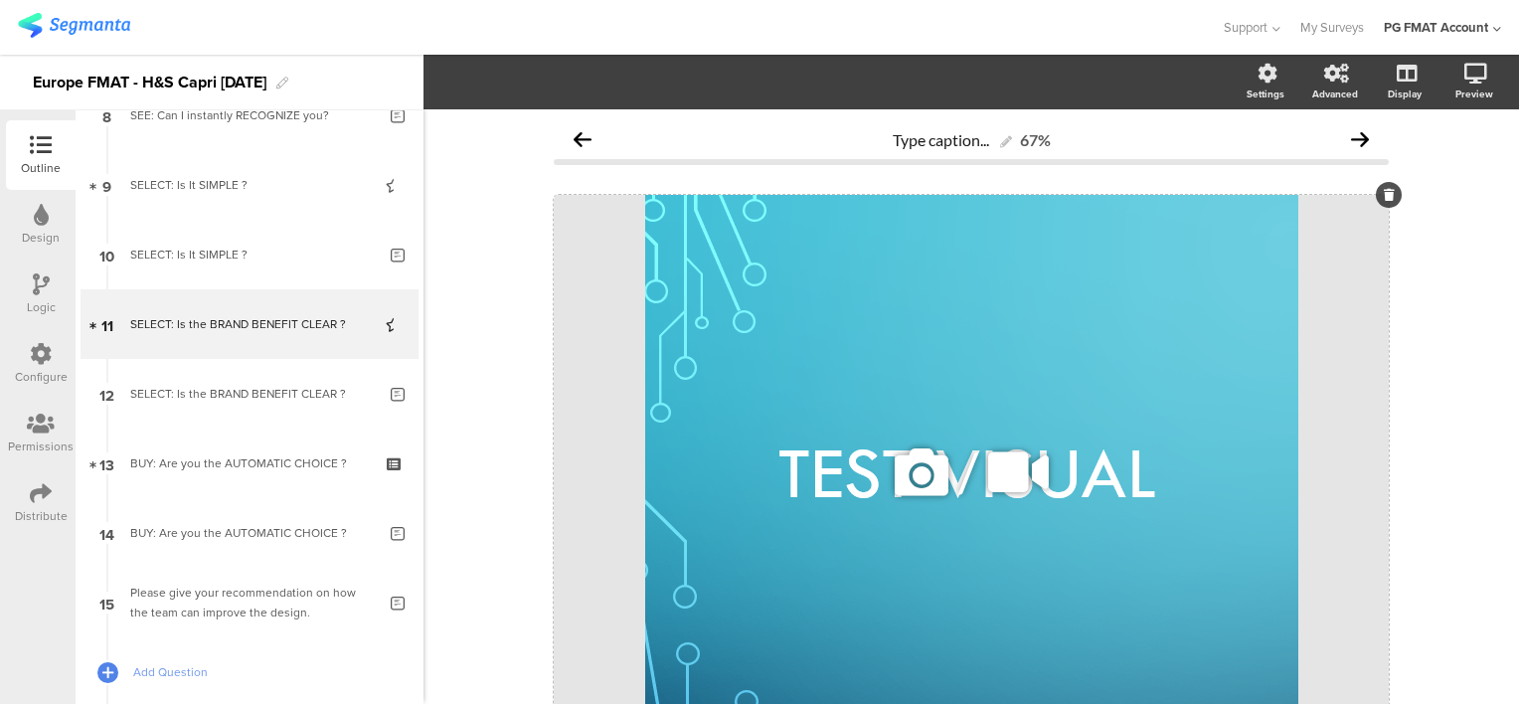
click at [901, 468] on icon at bounding box center [922, 472] width 68 height 68
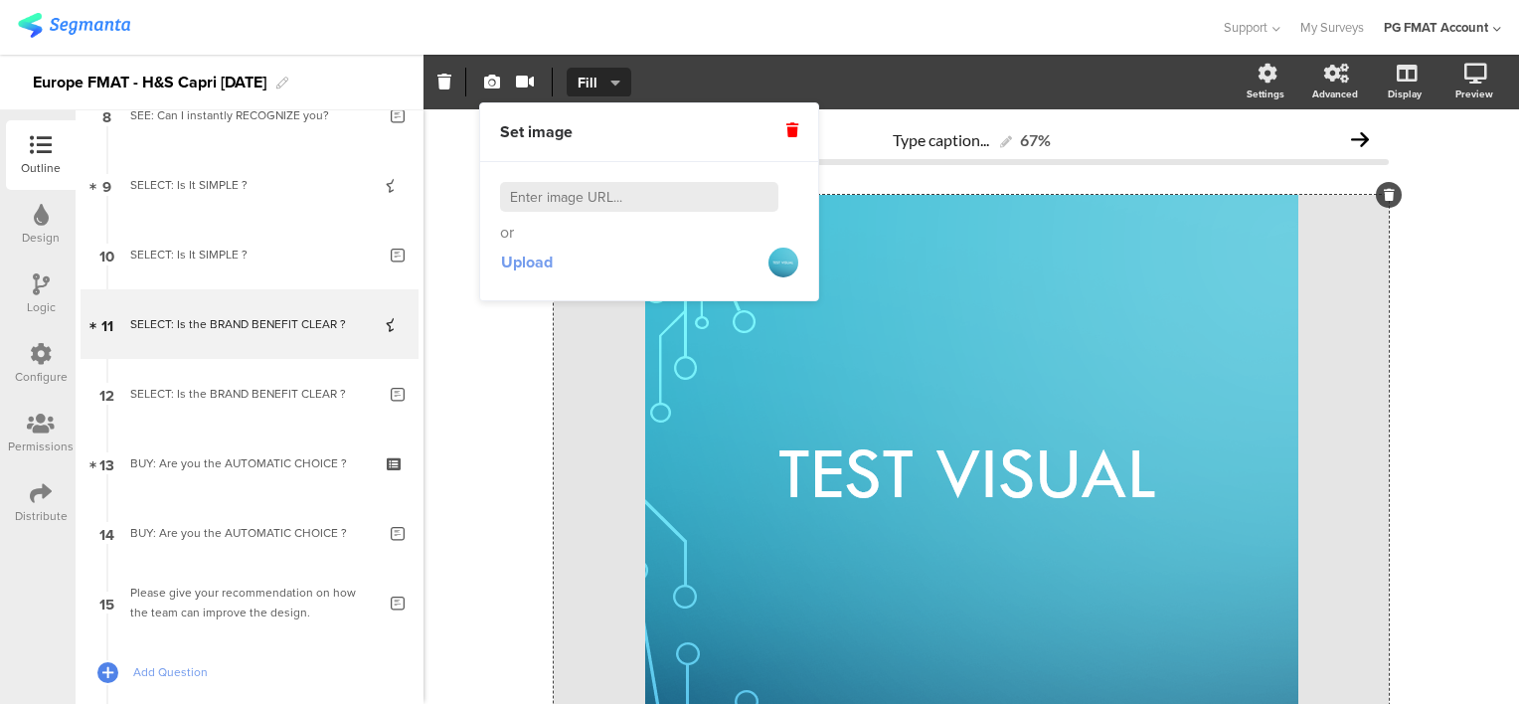
click at [533, 265] on span "Upload" at bounding box center [527, 261] width 52 height 23
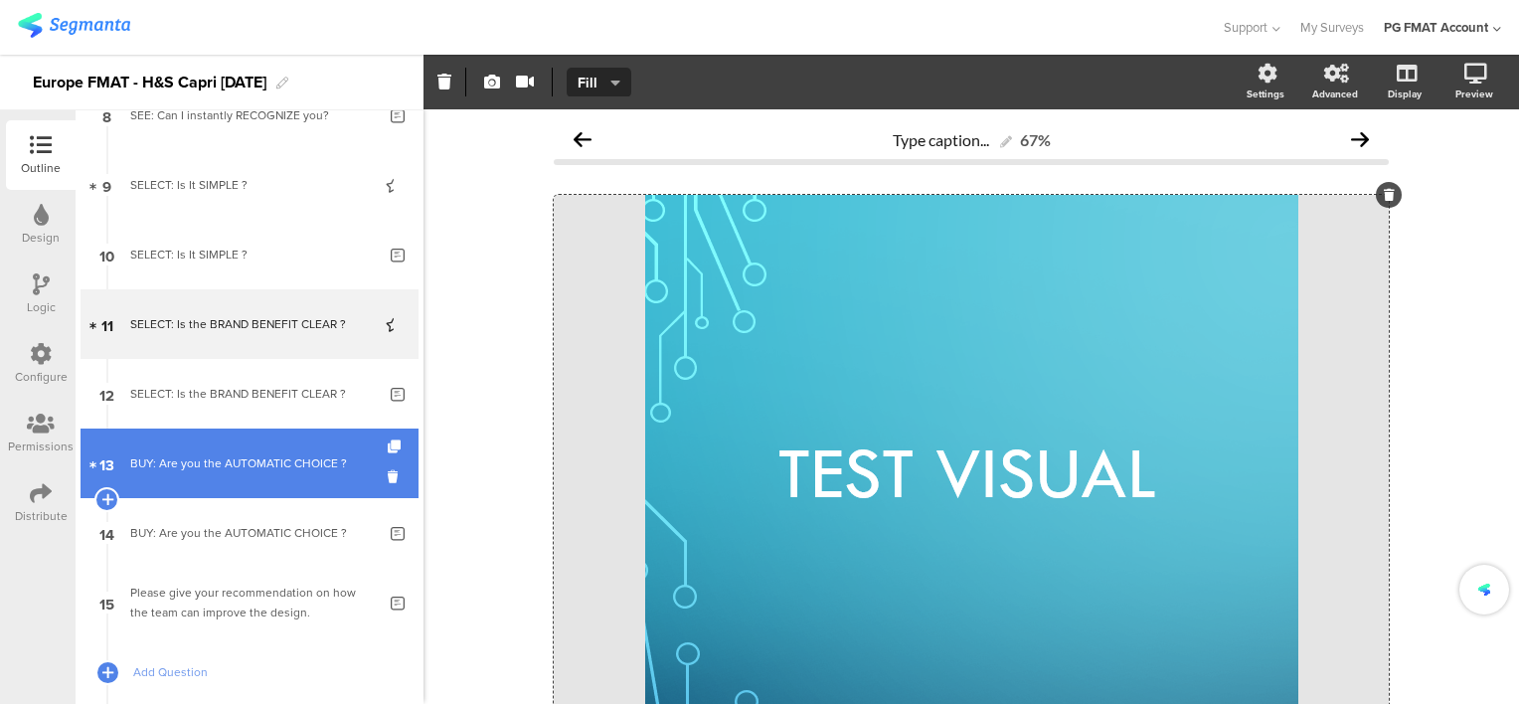
click at [250, 469] on div "BUY: Are you the AUTOMATIC CHOICE ?" at bounding box center [249, 463] width 238 height 20
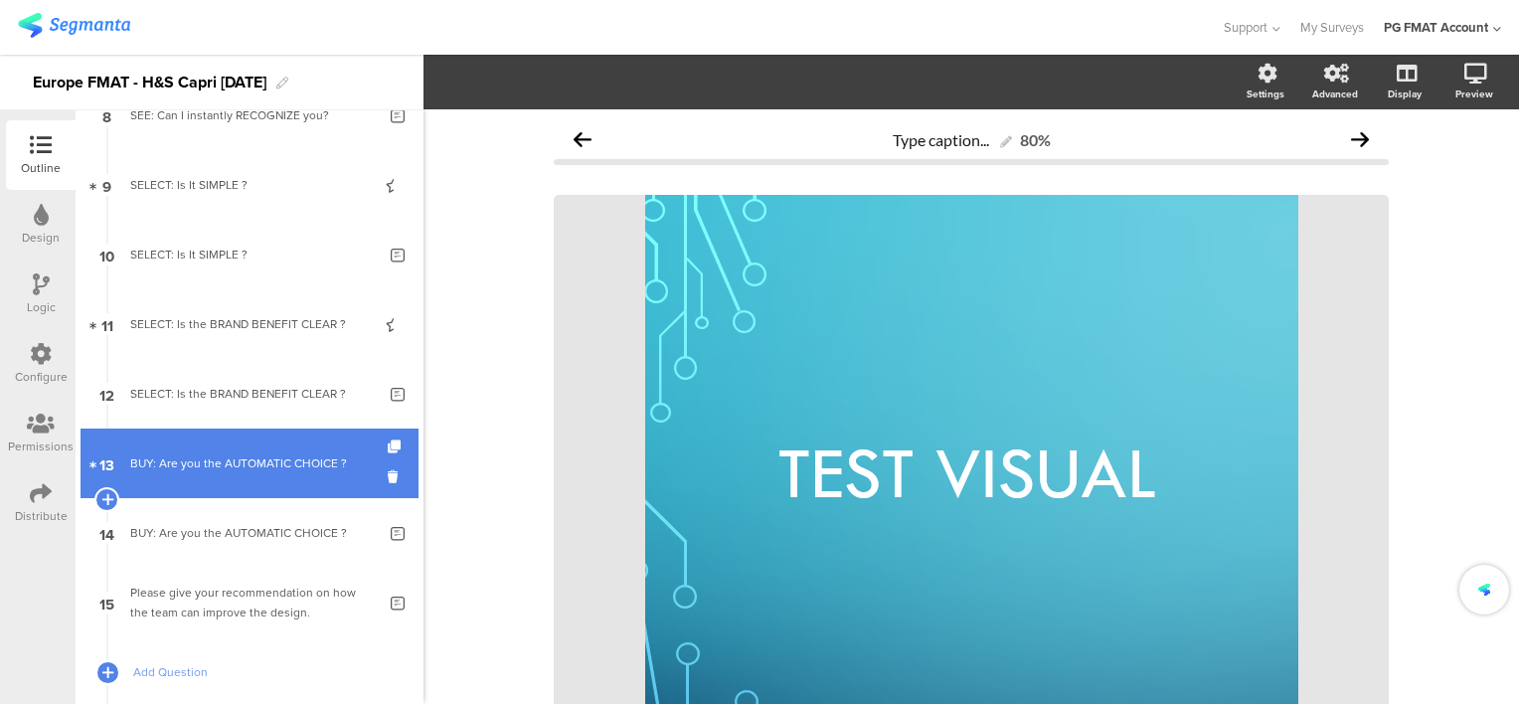
click at [250, 469] on div "BUY: Are you the AUTOMATIC CHOICE ?" at bounding box center [249, 463] width 238 height 20
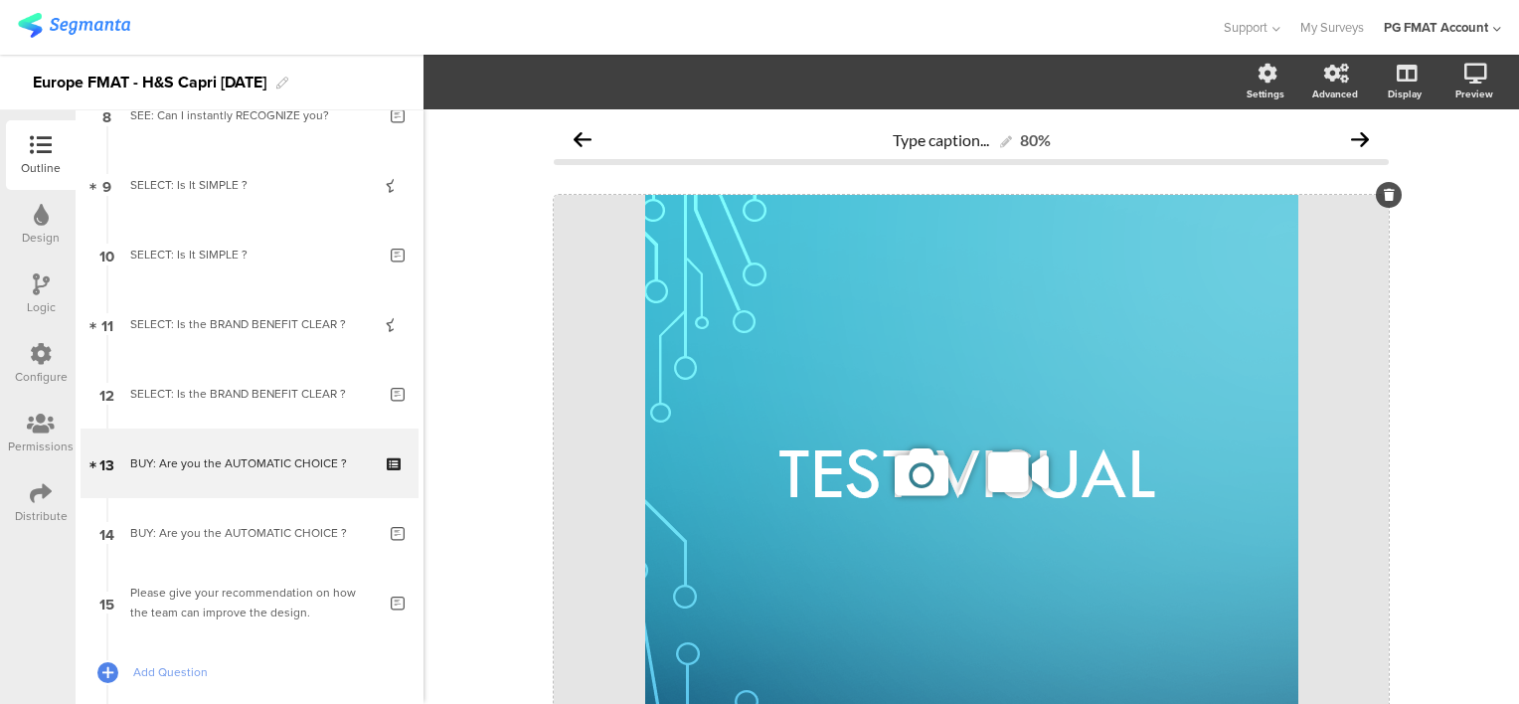
click at [903, 486] on icon at bounding box center [922, 472] width 68 height 68
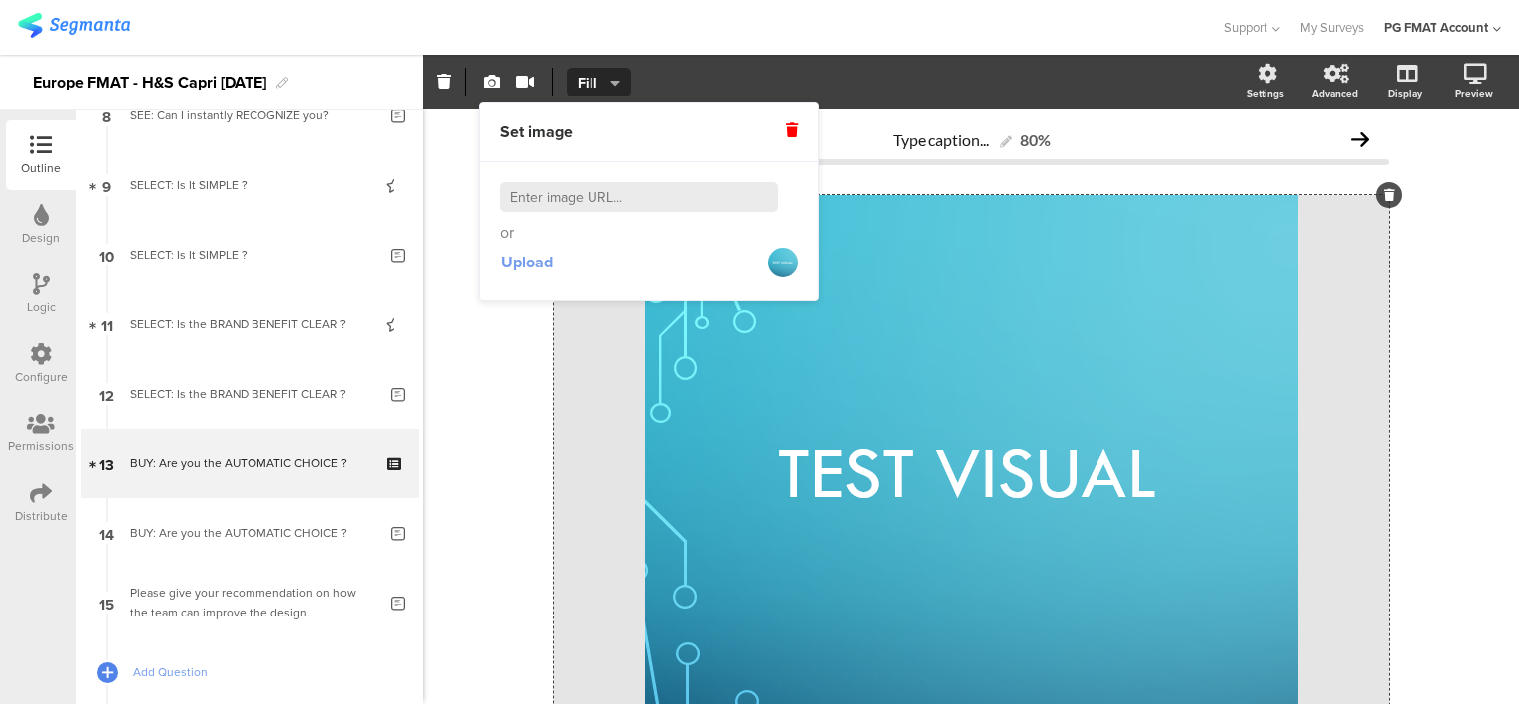
click at [518, 267] on span "Upload" at bounding box center [527, 261] width 52 height 23
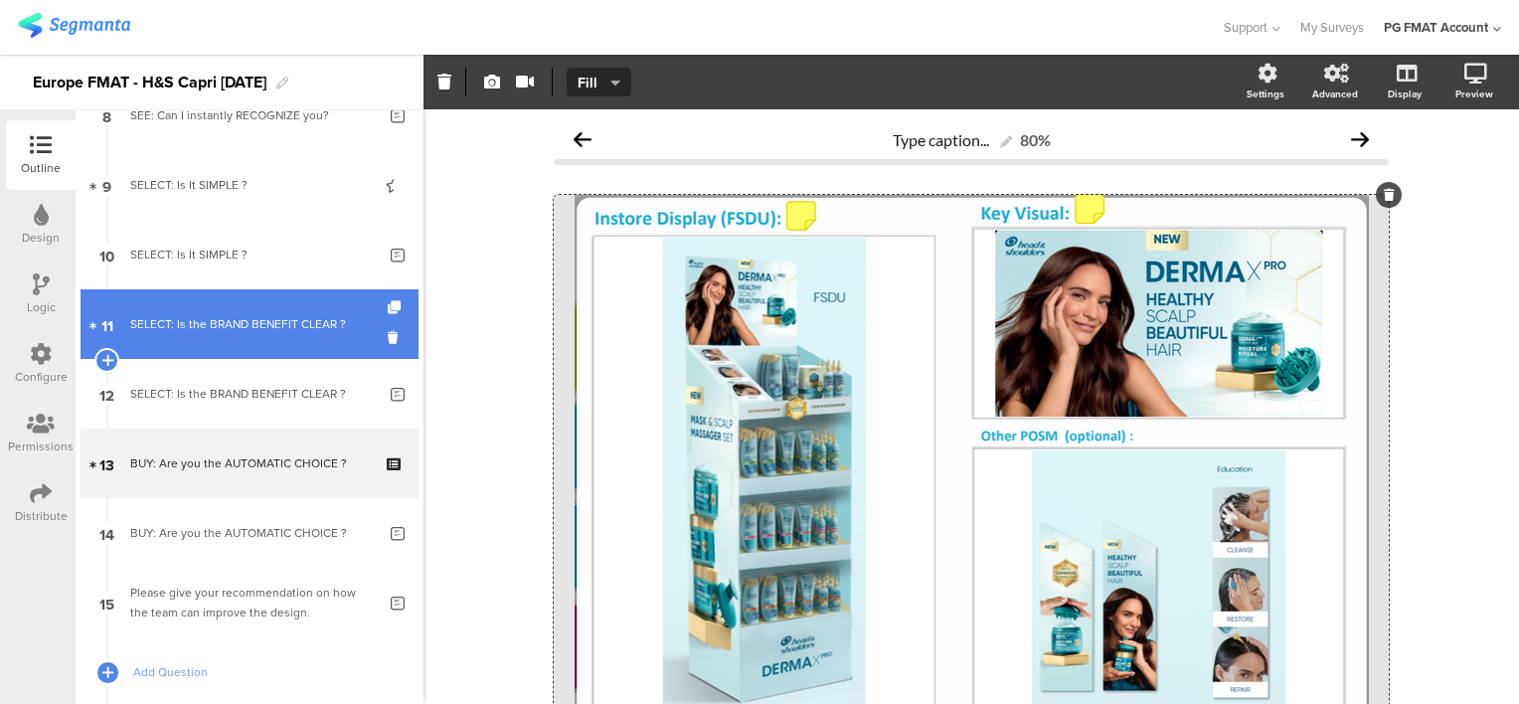
click at [227, 329] on div "SELECT: Is the BRAND BENEFIT CLEAR ?" at bounding box center [249, 324] width 238 height 20
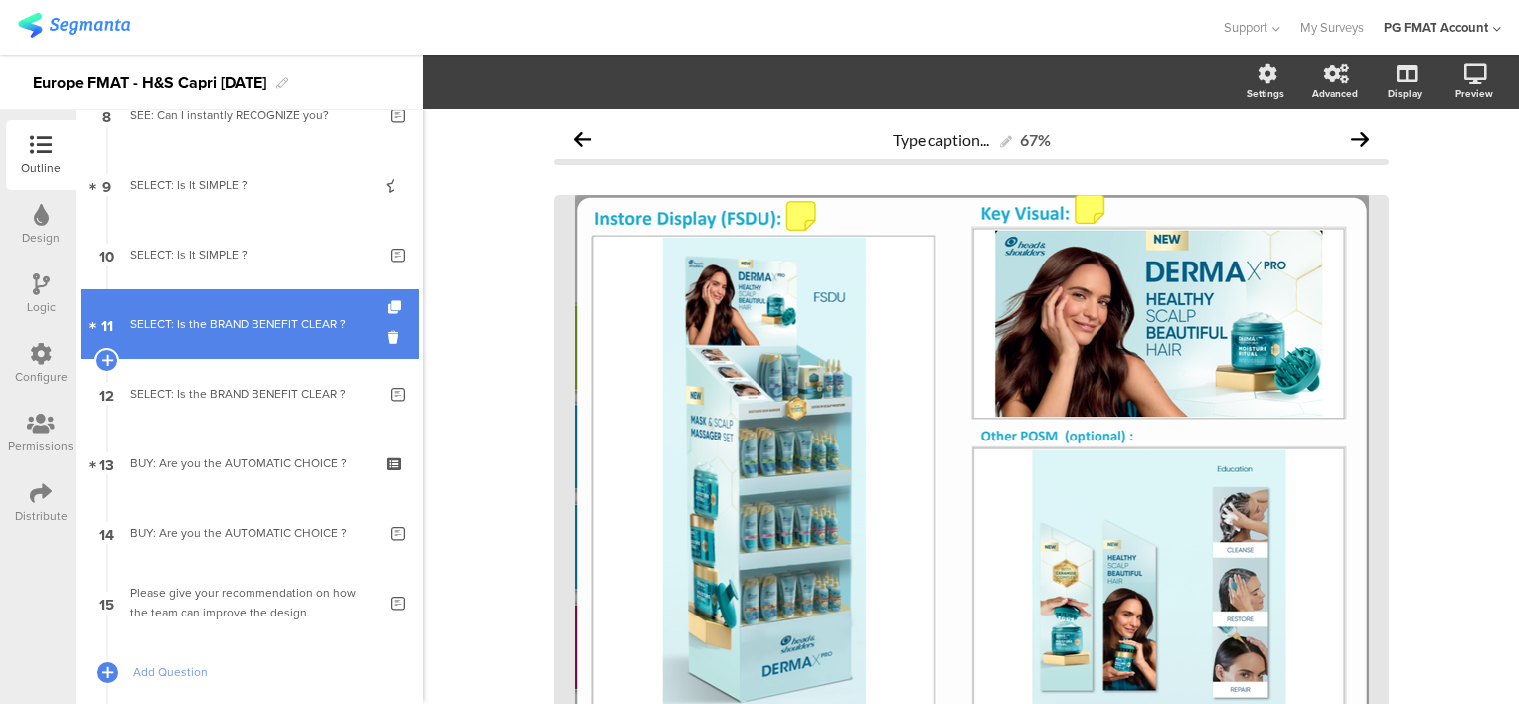
click at [227, 328] on div "SELECT: Is the BRAND BENEFIT CLEAR ?" at bounding box center [249, 324] width 238 height 20
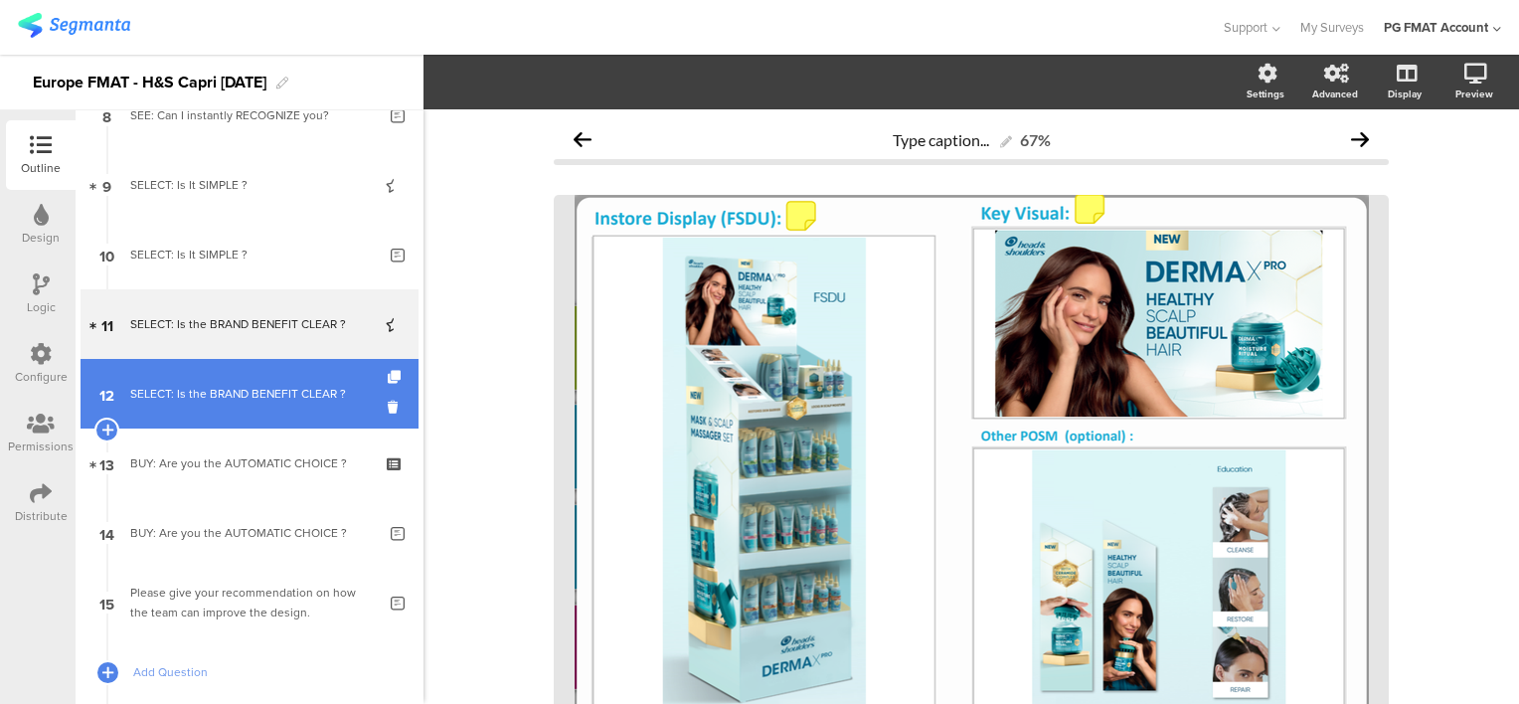
scroll to position [398, 0]
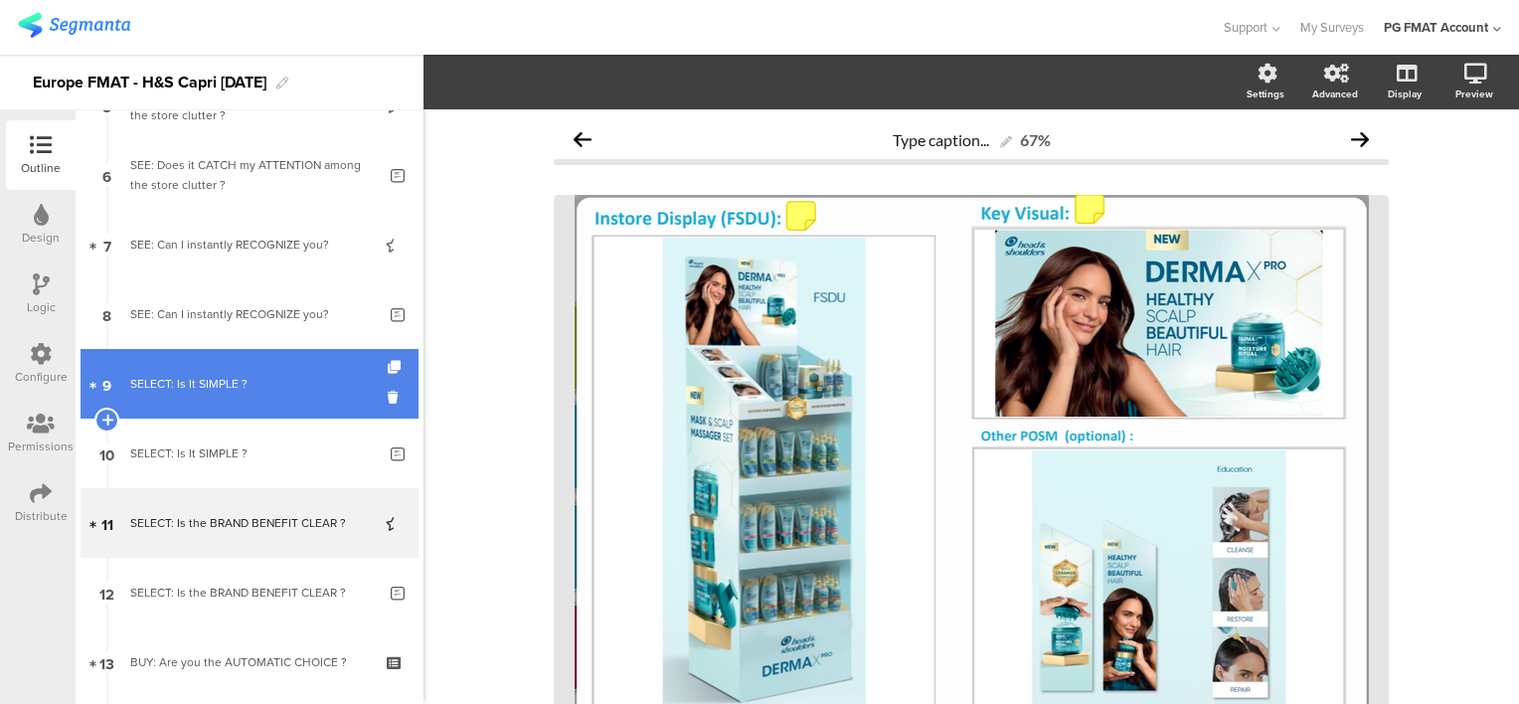
click at [185, 386] on div "SELECT: Is It SIMPLE ?" at bounding box center [249, 384] width 238 height 20
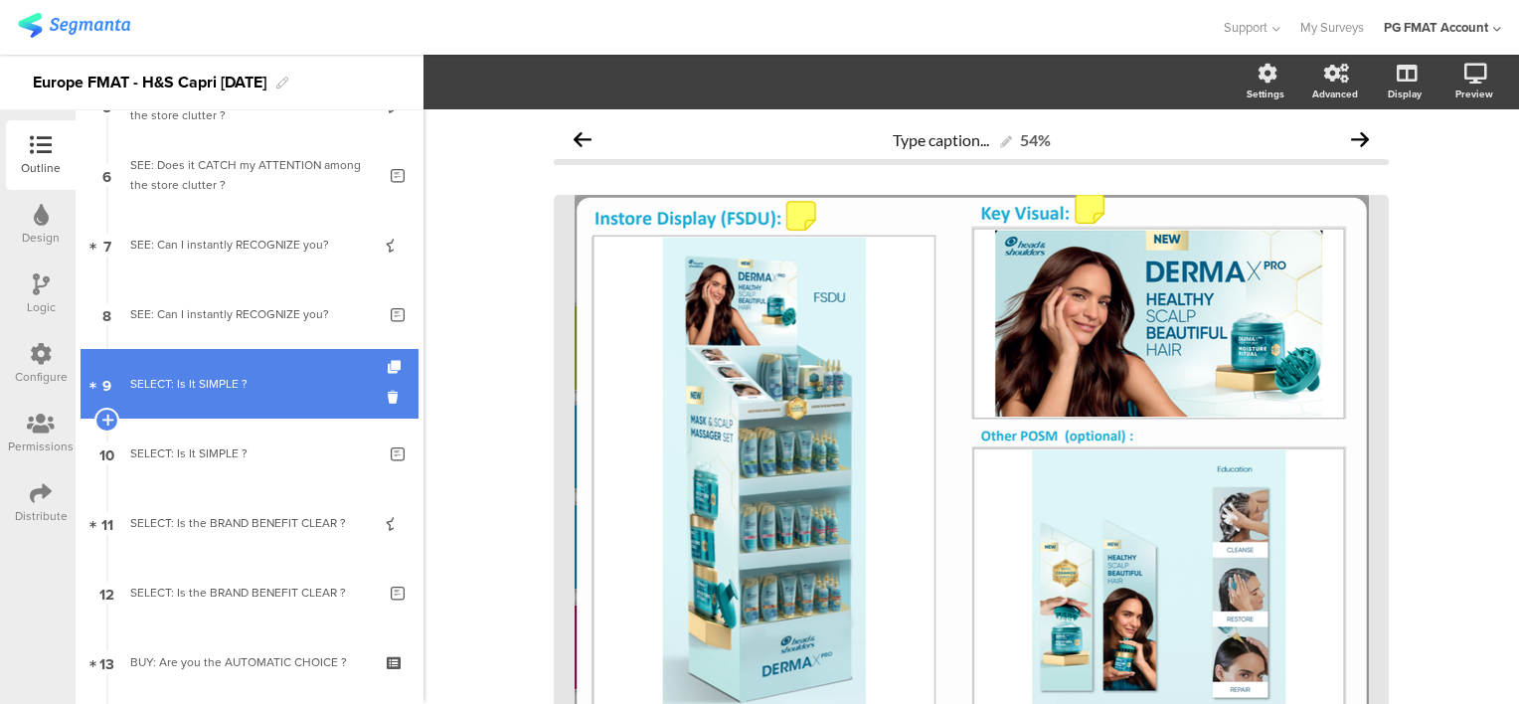
click at [185, 386] on div "SELECT: Is It SIMPLE ?" at bounding box center [249, 384] width 238 height 20
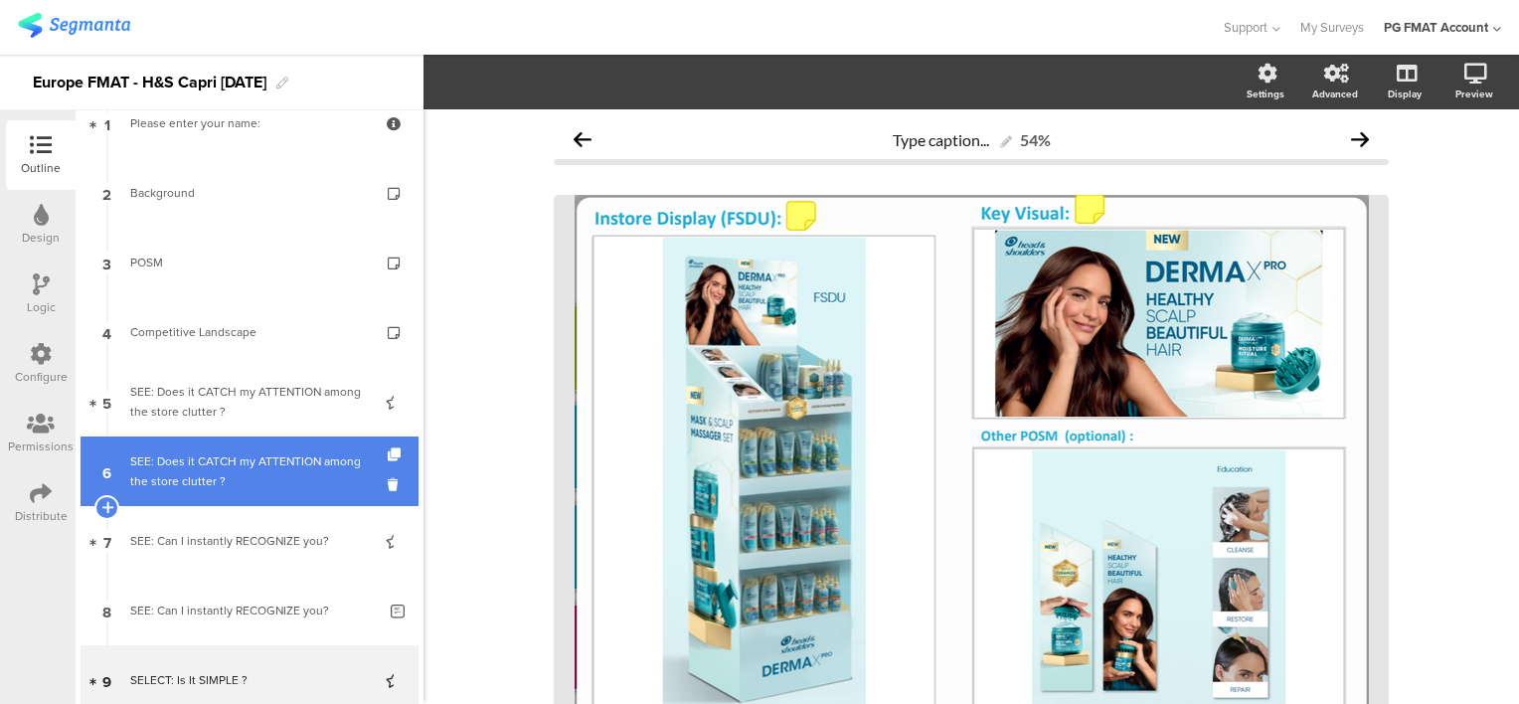
scroll to position [99, 0]
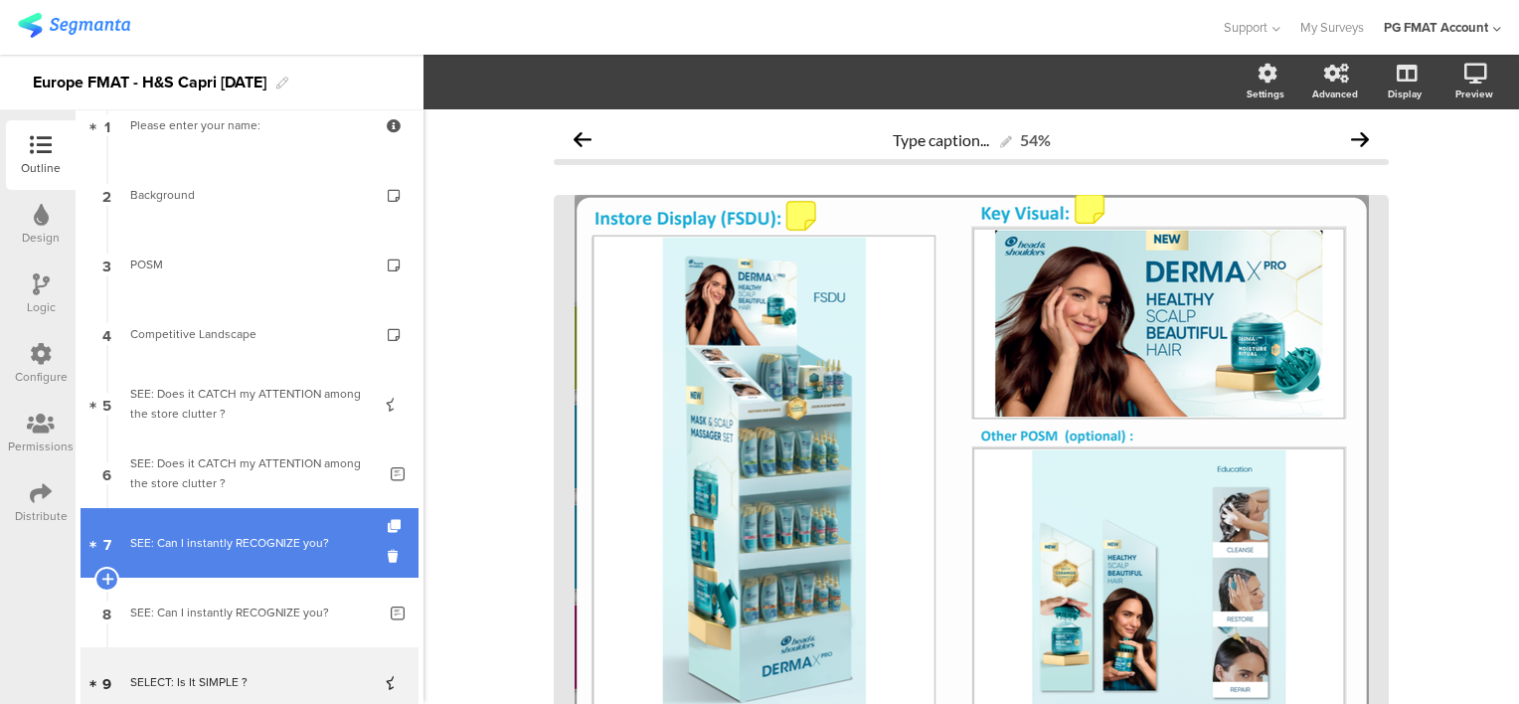
click at [192, 549] on div "SEE: Can I instantly RECOGNIZE you?" at bounding box center [249, 543] width 238 height 20
click at [193, 545] on div "SEE: Can I instantly RECOGNIZE you?" at bounding box center [249, 543] width 238 height 20
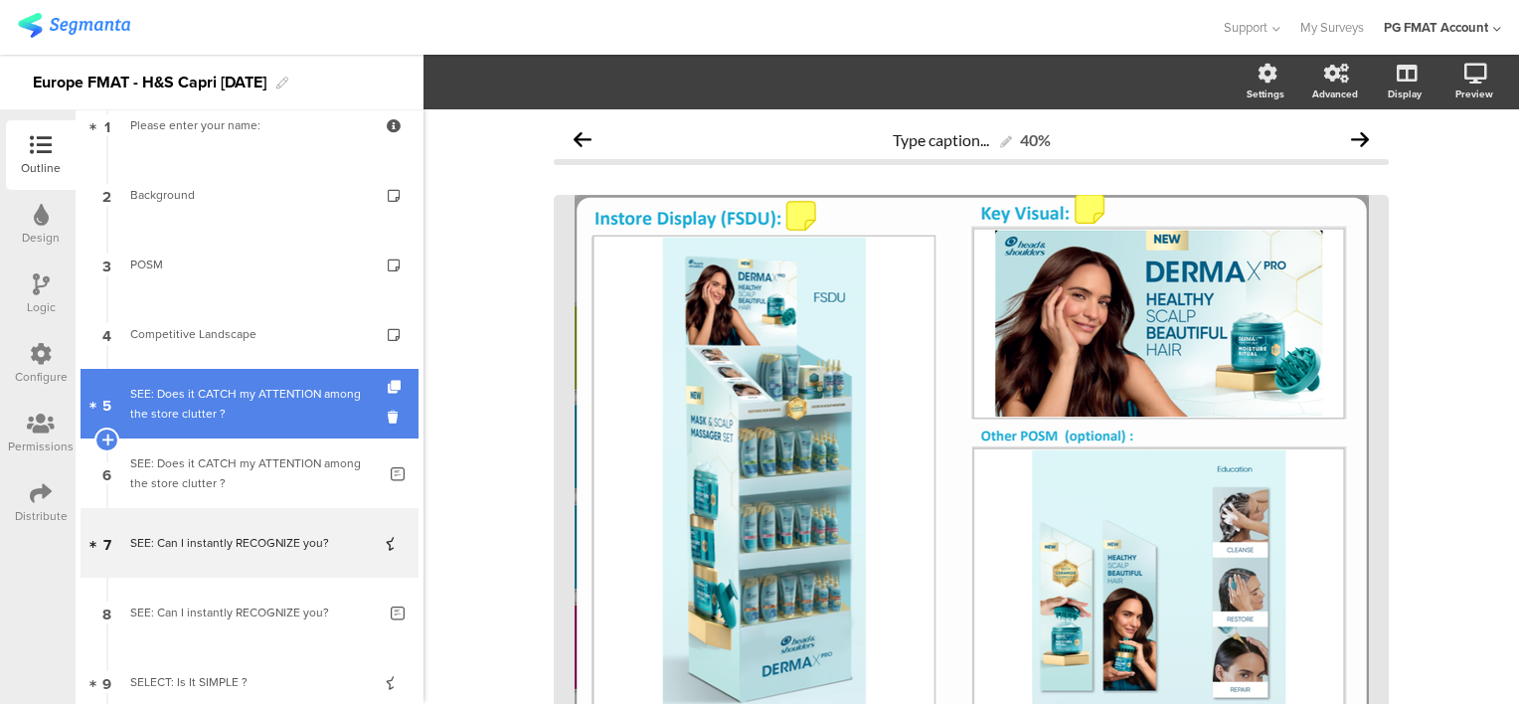
click at [224, 425] on link "5 SEE: Does it CATCH my ATTENTION among the store clutter ?" at bounding box center [250, 404] width 338 height 70
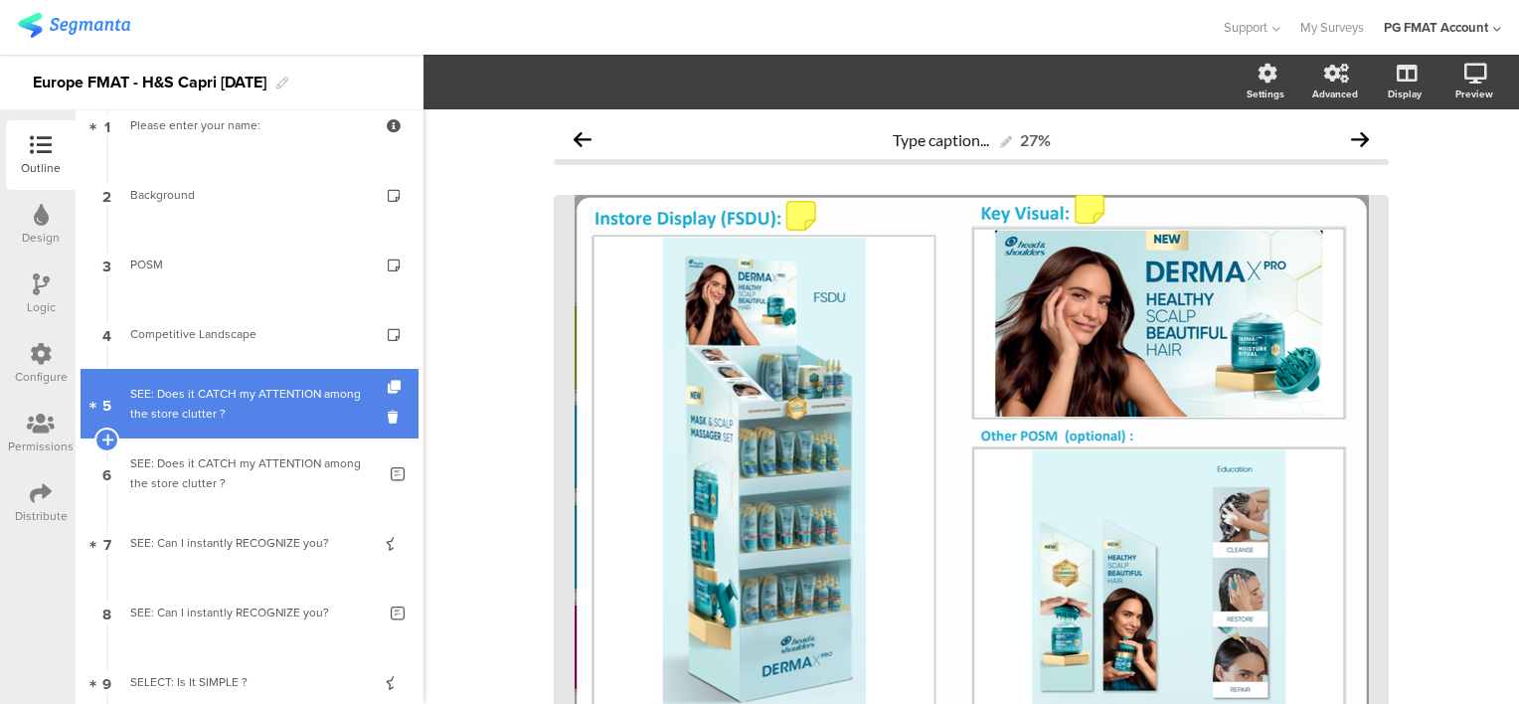
click at [227, 407] on div "SEE: Does it CATCH my ATTENTION among the store clutter ?" at bounding box center [249, 404] width 238 height 40
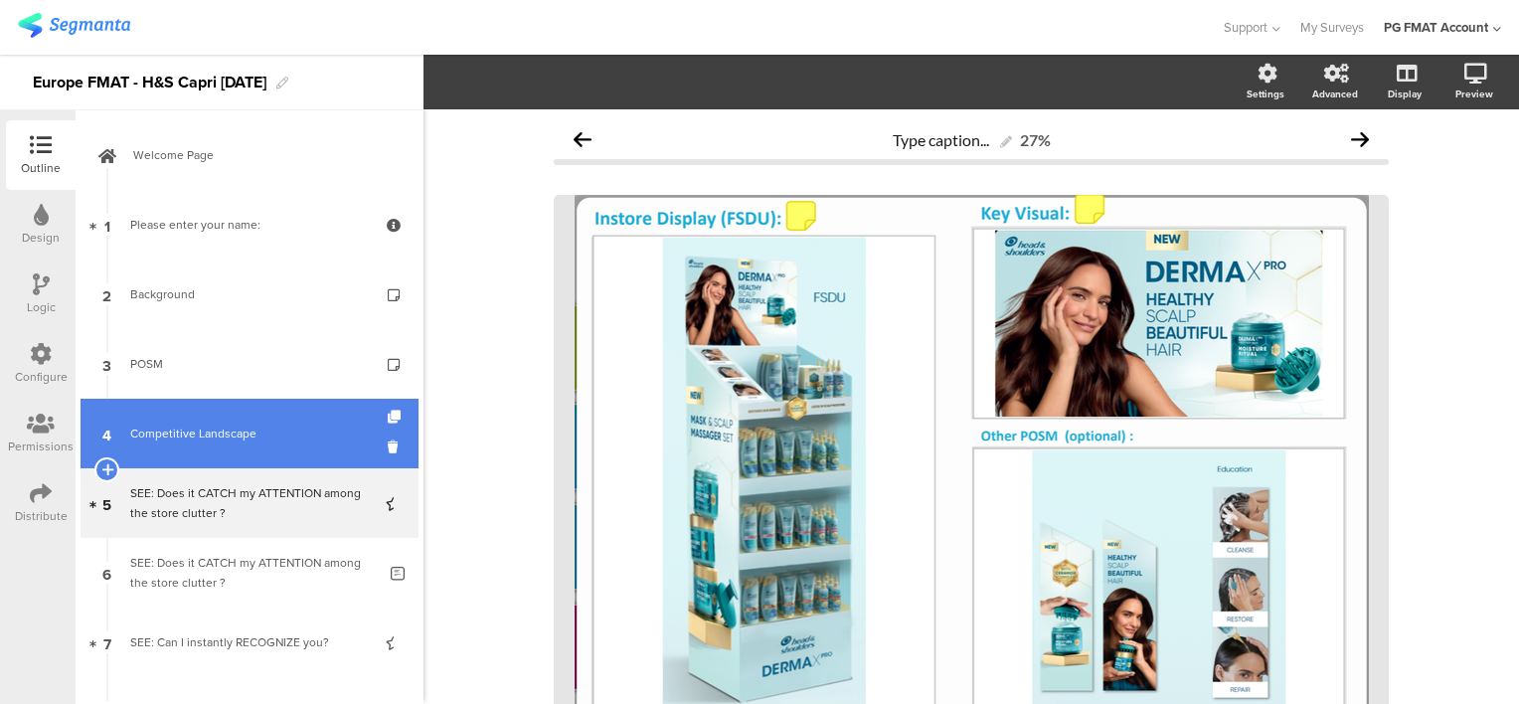
click at [226, 437] on div "Competitive Landscape" at bounding box center [249, 433] width 238 height 20
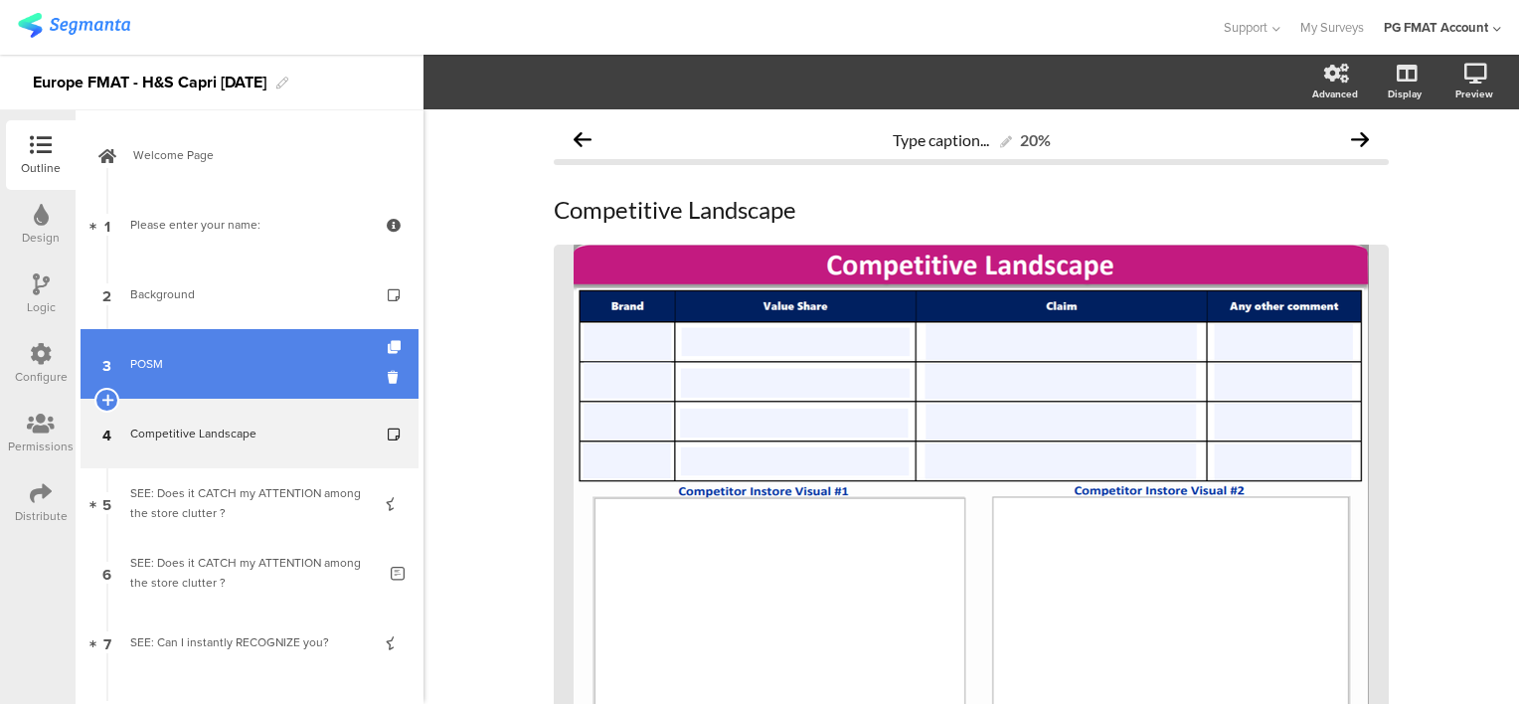
click at [226, 377] on link "3 POSM" at bounding box center [250, 364] width 338 height 70
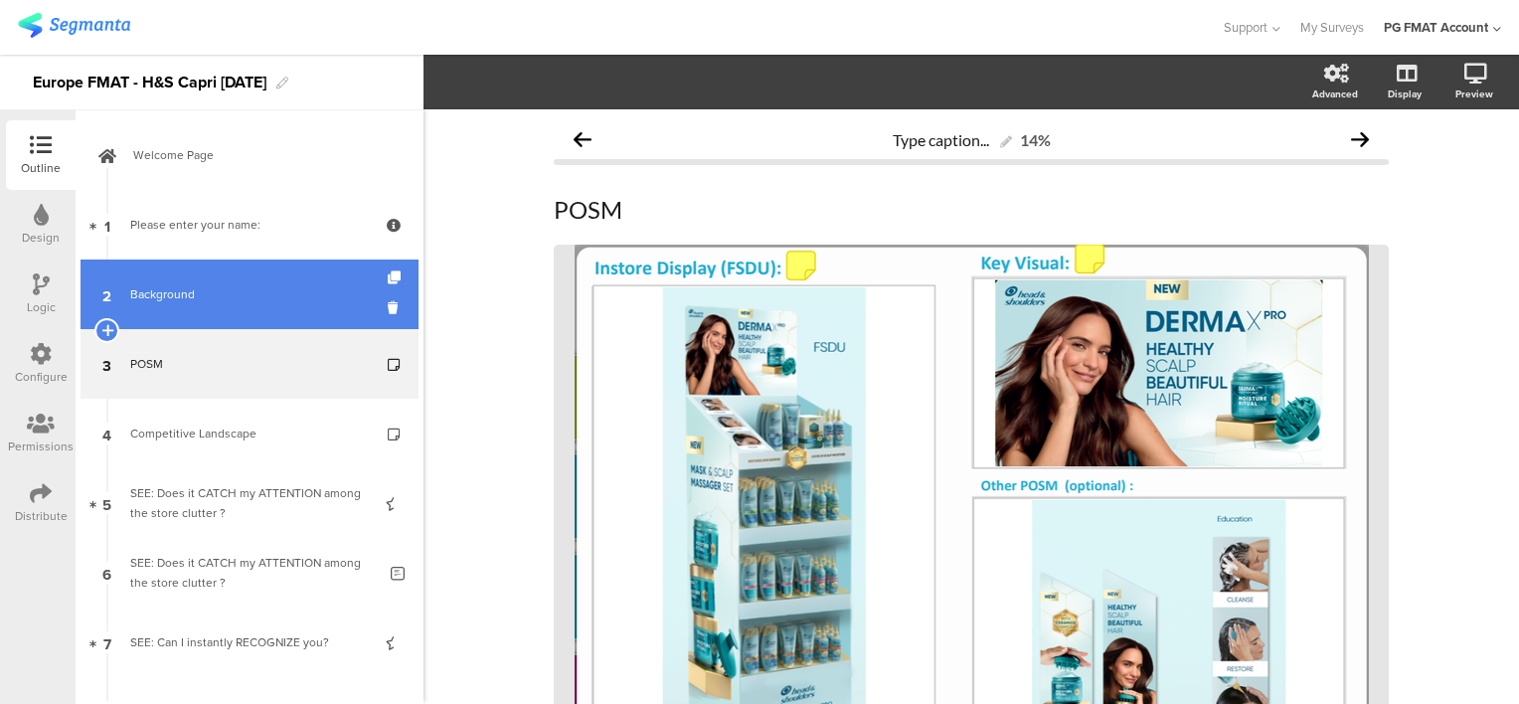
click at [234, 310] on link "2 Background" at bounding box center [250, 294] width 338 height 70
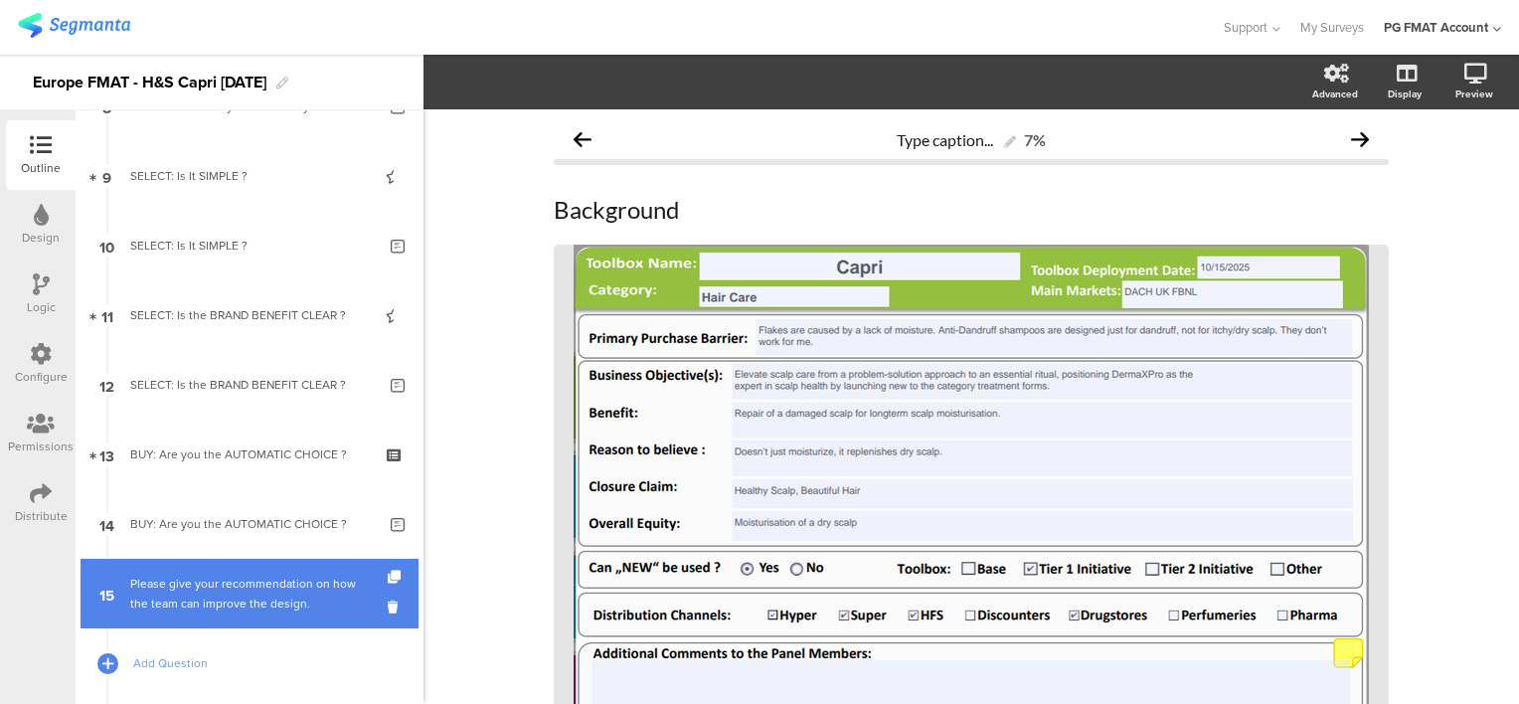
scroll to position [714, 0]
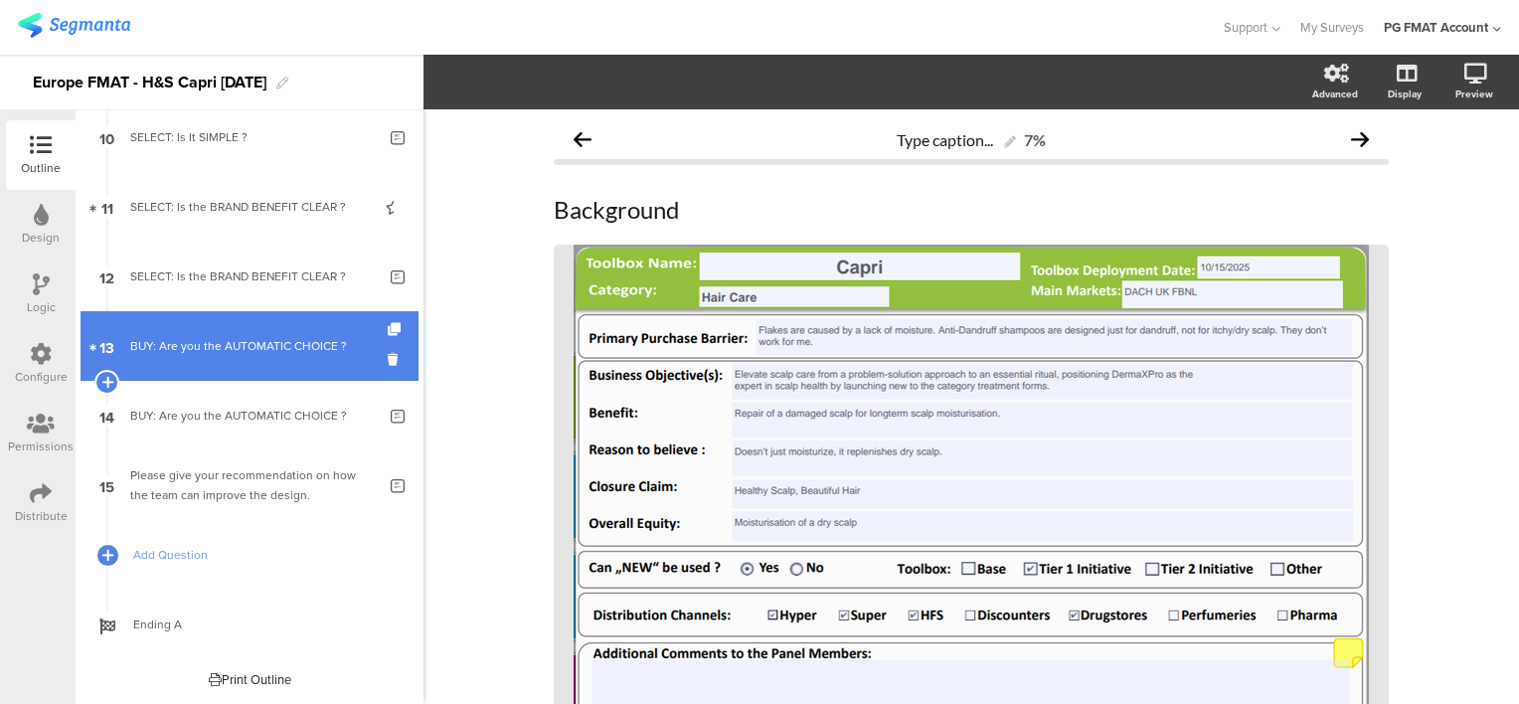
click at [220, 346] on div "BUY: Are you the AUTOMATIC CHOICE ?" at bounding box center [249, 346] width 238 height 20
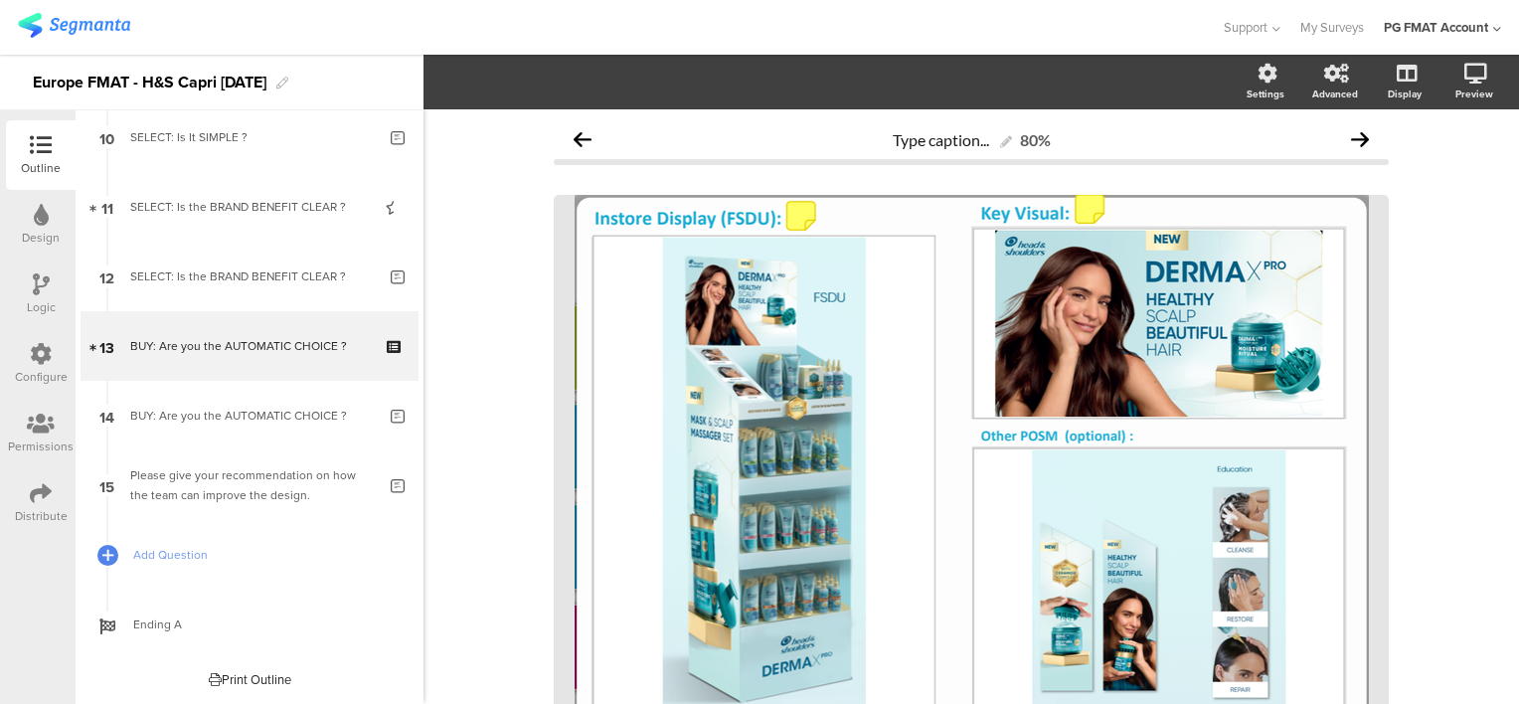
click at [32, 493] on icon at bounding box center [41, 493] width 22 height 22
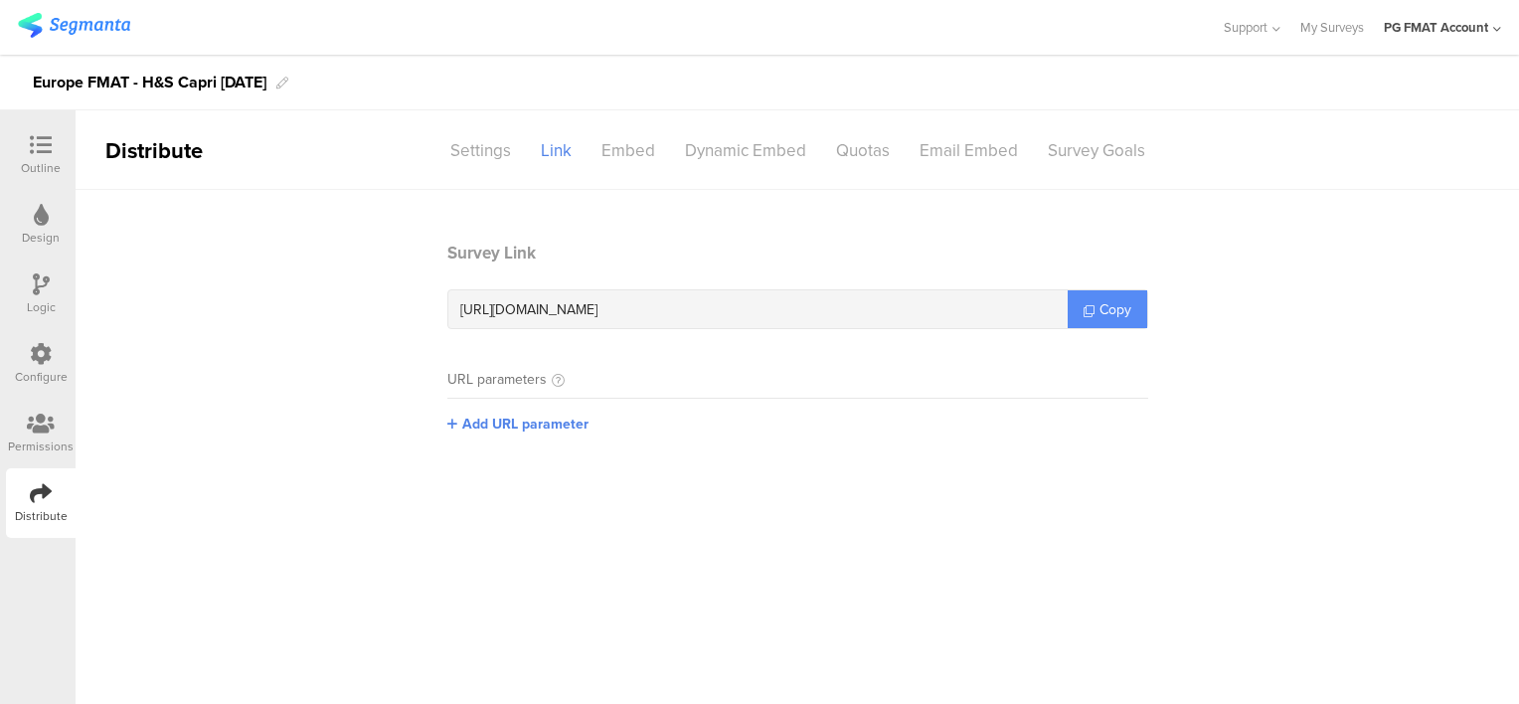
click at [1104, 318] on span "Copy" at bounding box center [1115, 309] width 32 height 21
